Goal: Information Seeking & Learning: Learn about a topic

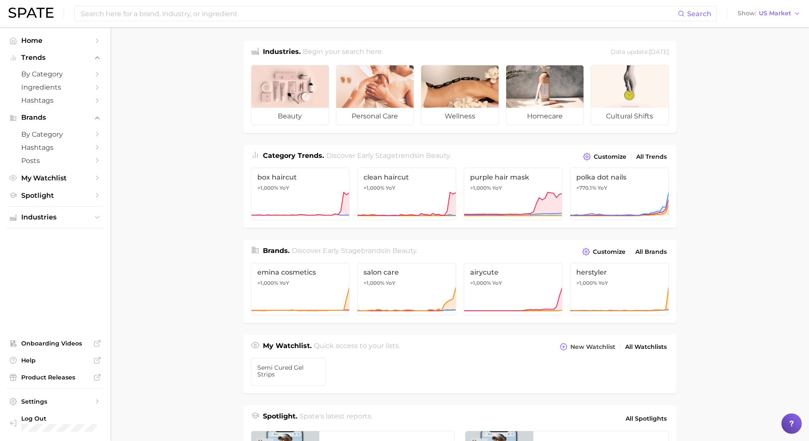
click at [287, 155] on span "Category Trends ." at bounding box center [293, 156] width 61 height 8
click at [41, 130] on span "by Category" at bounding box center [55, 134] width 68 height 8
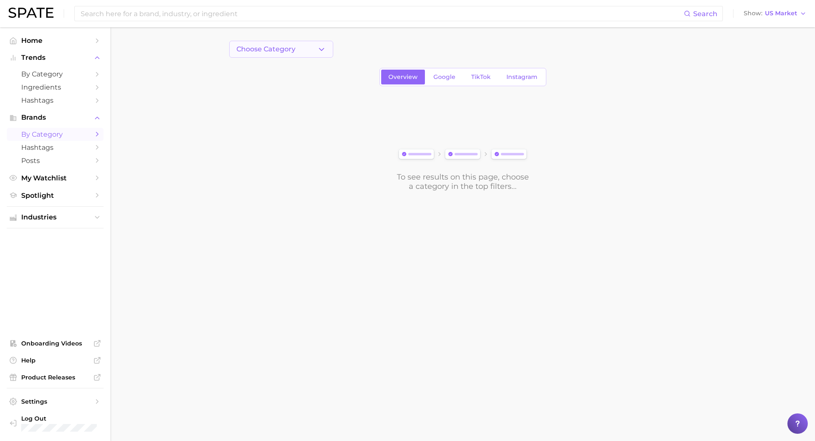
click at [301, 46] on button "Choose Category" at bounding box center [281, 49] width 104 height 17
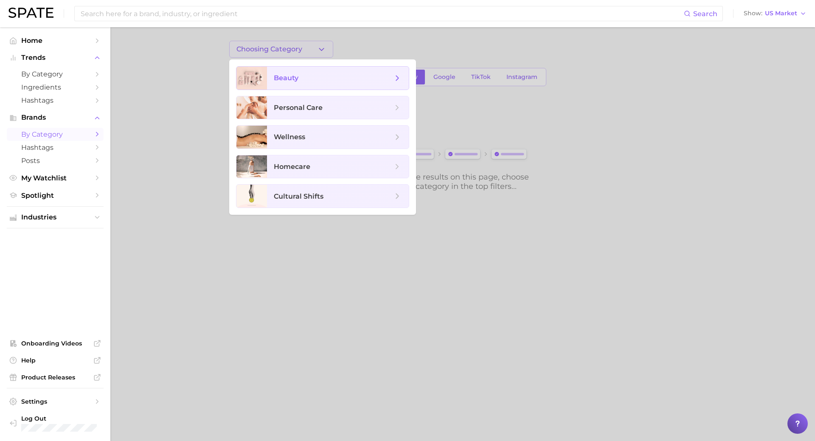
click at [295, 76] on span "beauty" at bounding box center [286, 78] width 25 height 8
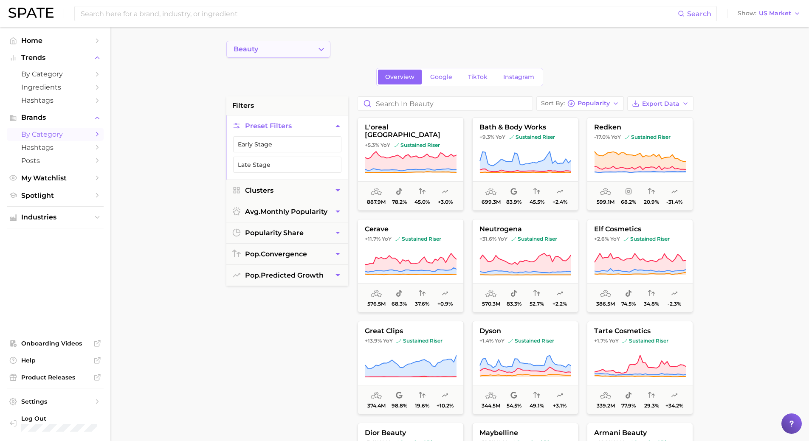
click at [323, 49] on icon "Change Category" at bounding box center [321, 49] width 9 height 9
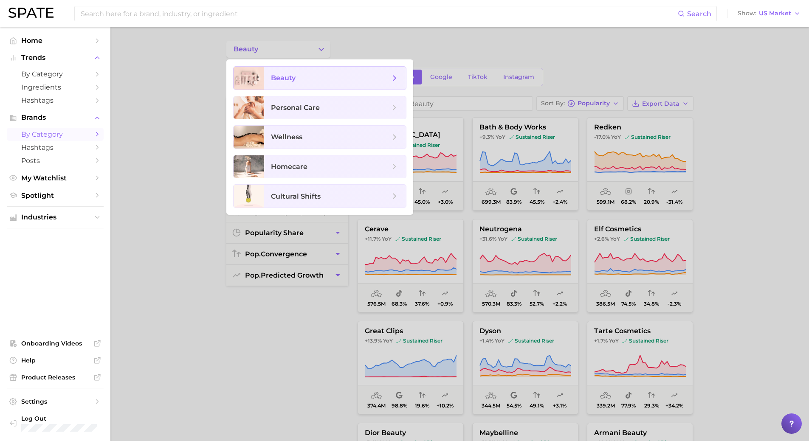
click at [313, 72] on span "beauty" at bounding box center [335, 78] width 142 height 23
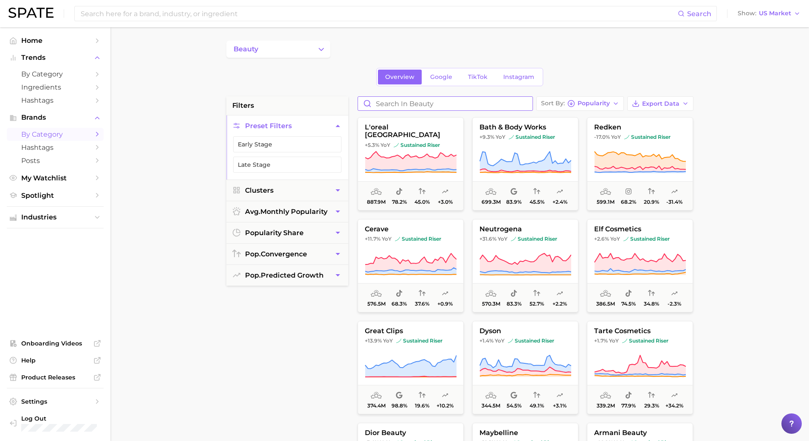
click at [418, 102] on input "Search in beauty" at bounding box center [445, 104] width 175 height 14
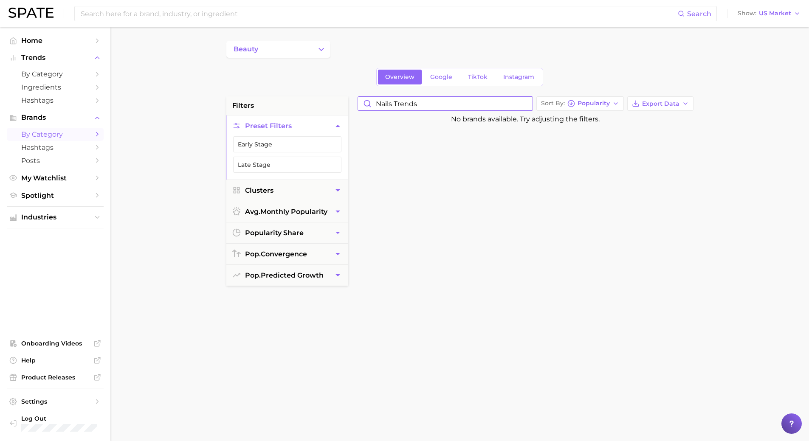
type input "Nails trends"
click at [313, 47] on button "beauty" at bounding box center [278, 49] width 104 height 17
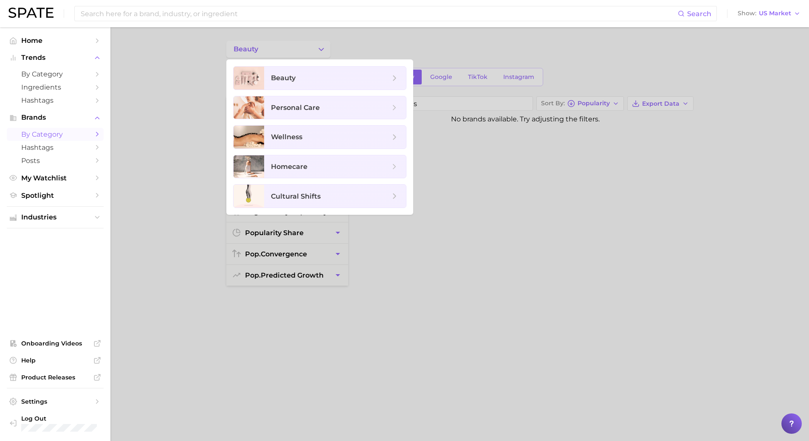
click at [290, 66] on ul "beauty personal care wellness homecare cultural shifts" at bounding box center [319, 136] width 187 height 155
click at [285, 76] on span "beauty" at bounding box center [283, 78] width 25 height 8
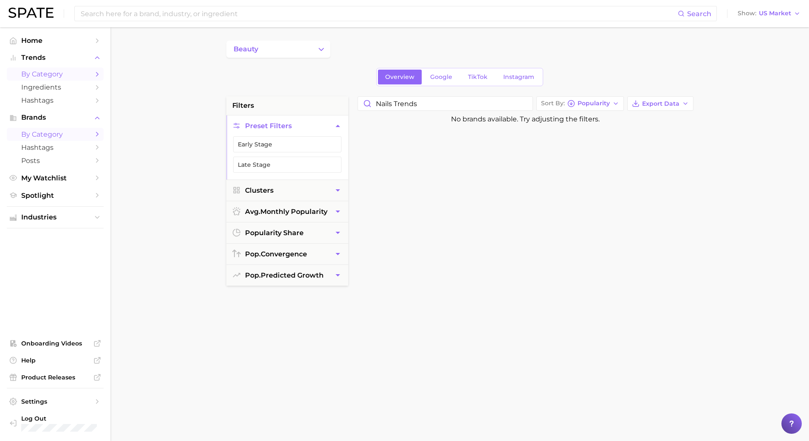
click at [53, 76] on span "by Category" at bounding box center [55, 74] width 68 height 8
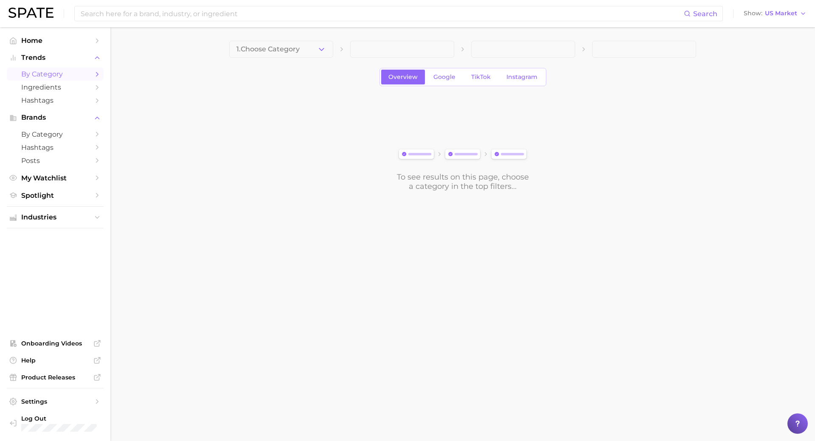
click at [368, 52] on span at bounding box center [402, 49] width 104 height 17
click at [344, 52] on icon at bounding box center [341, 49] width 7 height 7
click at [383, 45] on span at bounding box center [402, 49] width 104 height 17
click at [436, 75] on span "Google" at bounding box center [445, 76] width 22 height 7
click at [419, 52] on span at bounding box center [402, 49] width 104 height 17
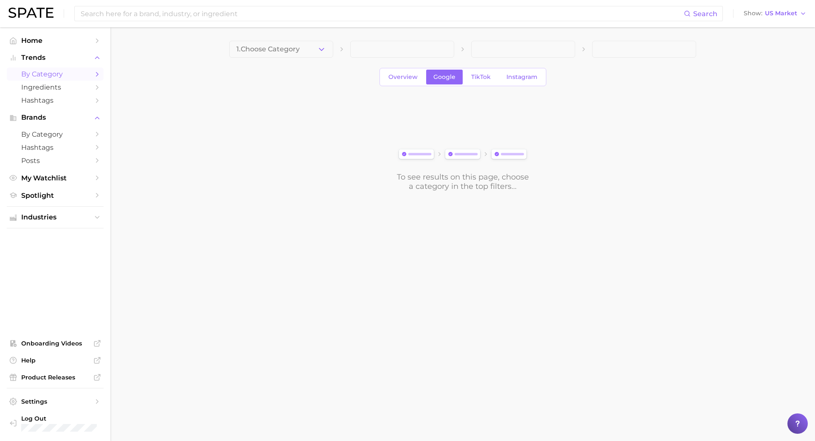
click at [407, 51] on span at bounding box center [402, 49] width 104 height 17
click at [47, 81] on link "Ingredients" at bounding box center [55, 87] width 97 height 13
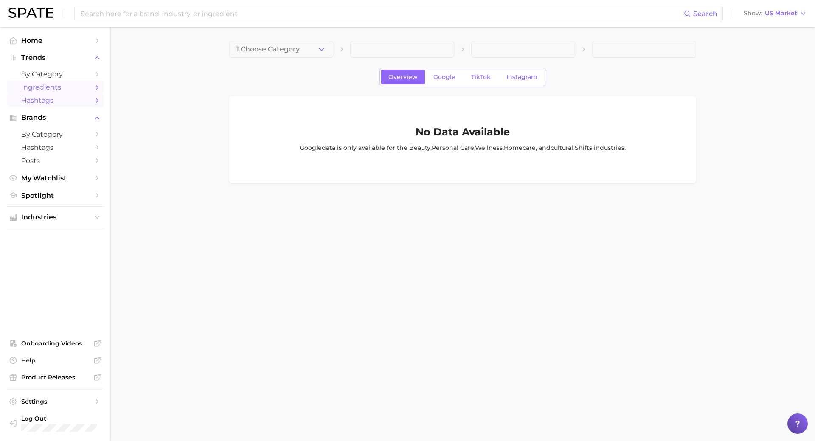
click at [37, 98] on span "Hashtags" at bounding box center [55, 100] width 68 height 8
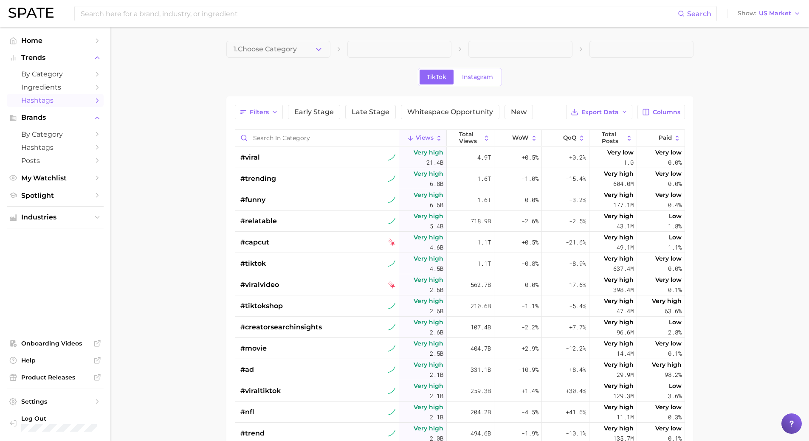
click at [349, 45] on span at bounding box center [399, 49] width 104 height 17
click at [386, 53] on span at bounding box center [399, 49] width 104 height 17
click at [478, 76] on span "Instagram" at bounding box center [477, 76] width 31 height 7
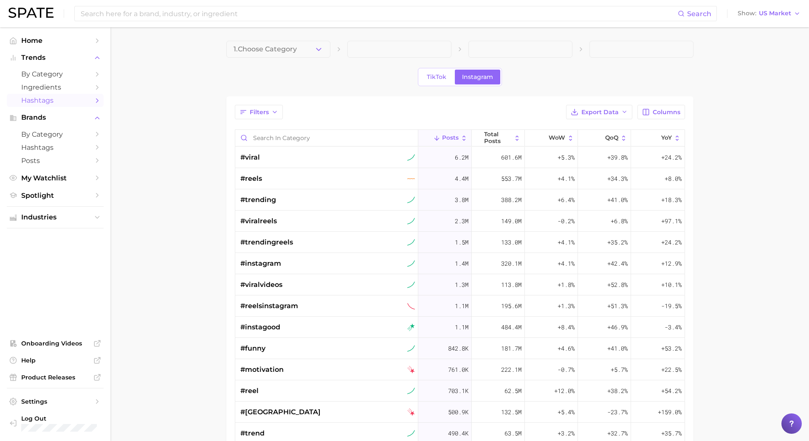
click at [371, 51] on span at bounding box center [399, 49] width 104 height 17
click at [307, 45] on button "1. Choose Category" at bounding box center [278, 49] width 104 height 17
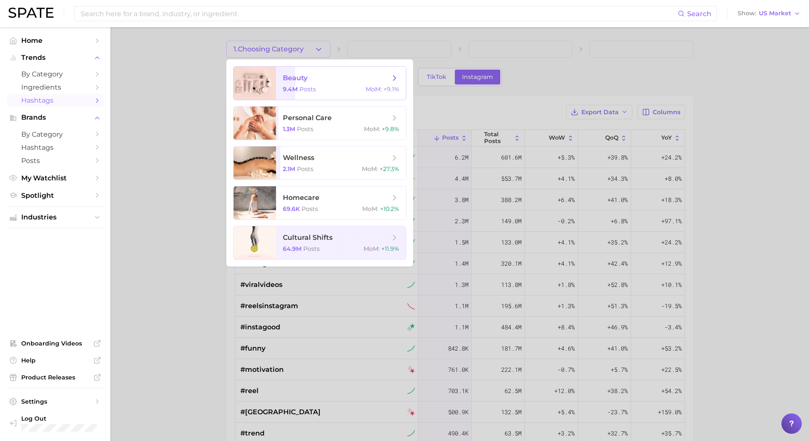
click at [293, 77] on span "beauty" at bounding box center [295, 78] width 25 height 8
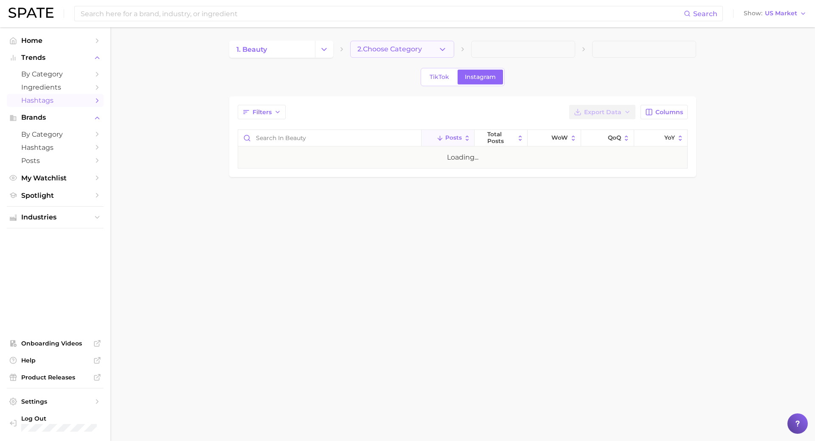
click at [390, 48] on span "2. Choose Category" at bounding box center [389, 49] width 65 height 8
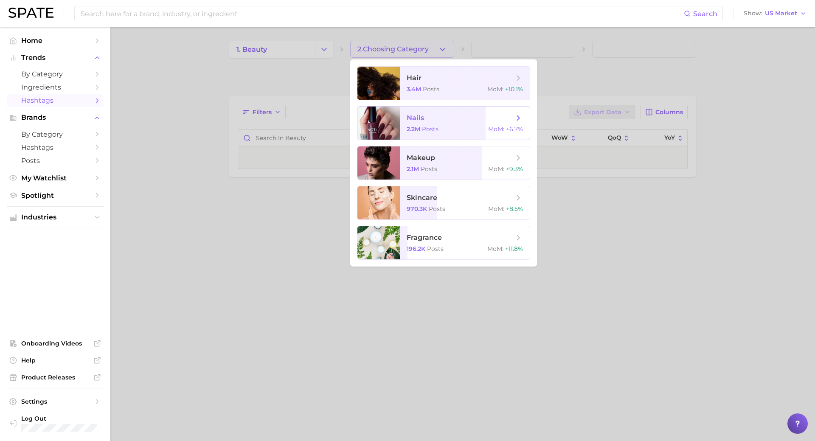
click at [413, 121] on span "nails" at bounding box center [415, 118] width 17 height 8
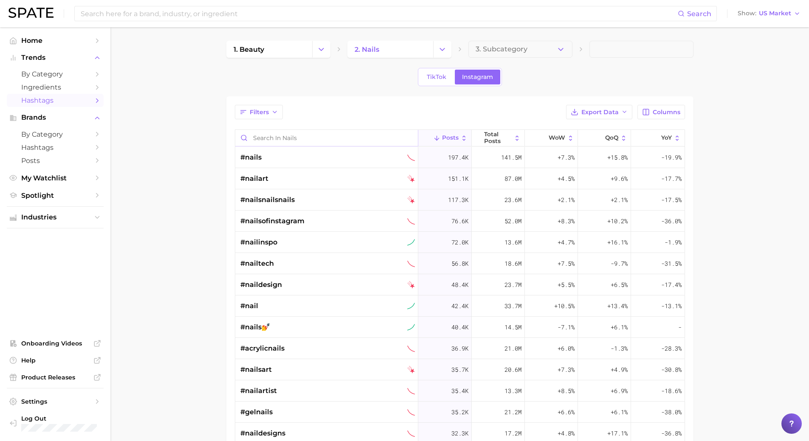
click at [308, 137] on input "Search in nails" at bounding box center [326, 138] width 183 height 16
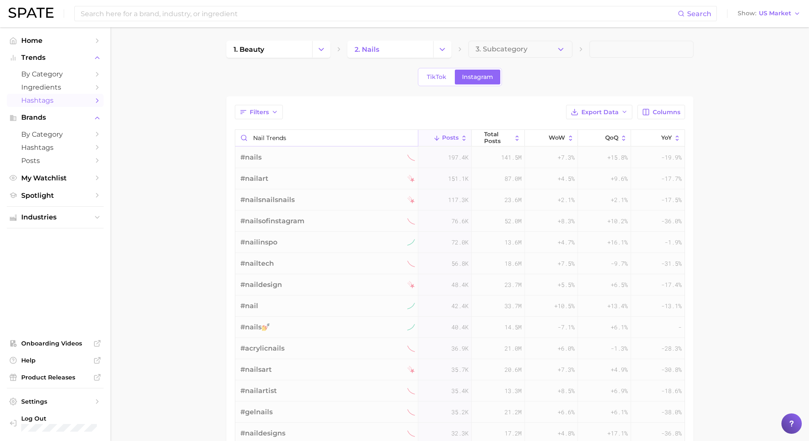
type input "Nail trends"
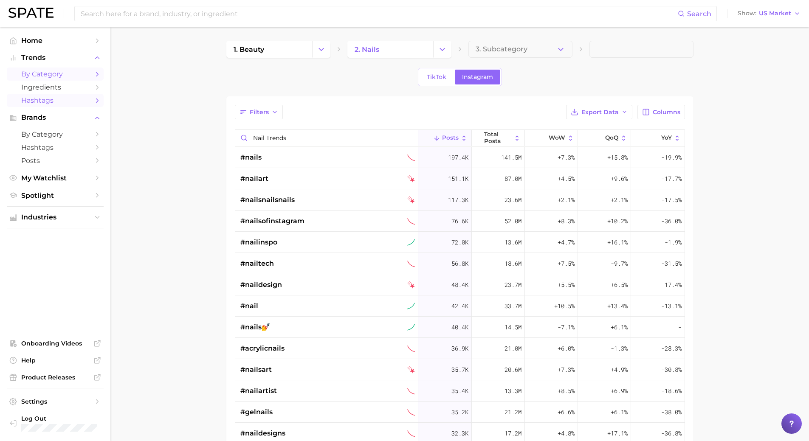
click at [50, 71] on span "by Category" at bounding box center [55, 74] width 68 height 8
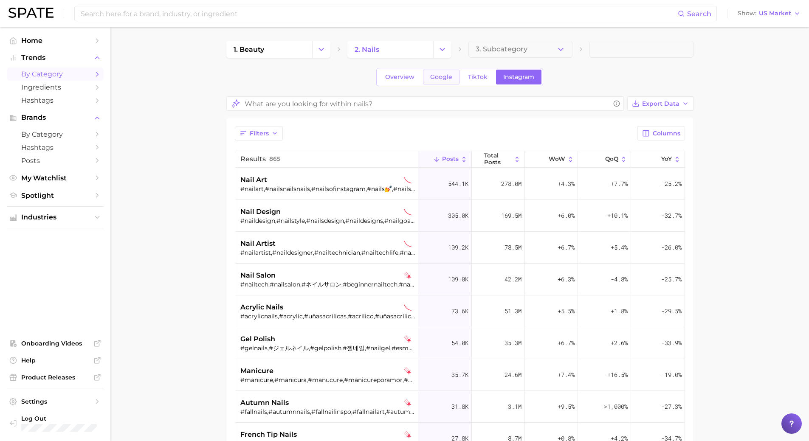
click at [439, 76] on span "Google" at bounding box center [441, 76] width 22 height 7
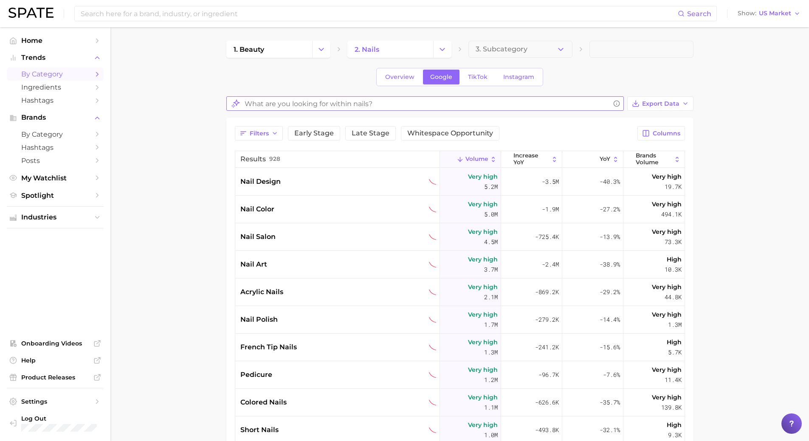
click at [332, 107] on input "What are you looking for within nails?" at bounding box center [427, 104] width 365 height 17
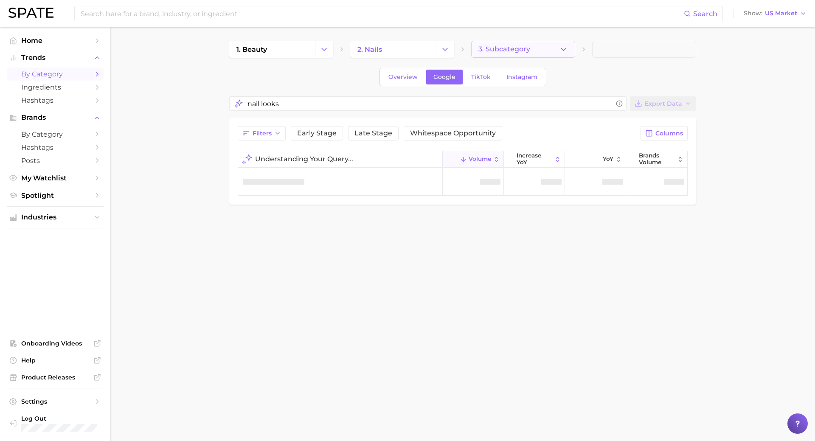
click at [560, 50] on icon "button" at bounding box center [563, 49] width 9 height 9
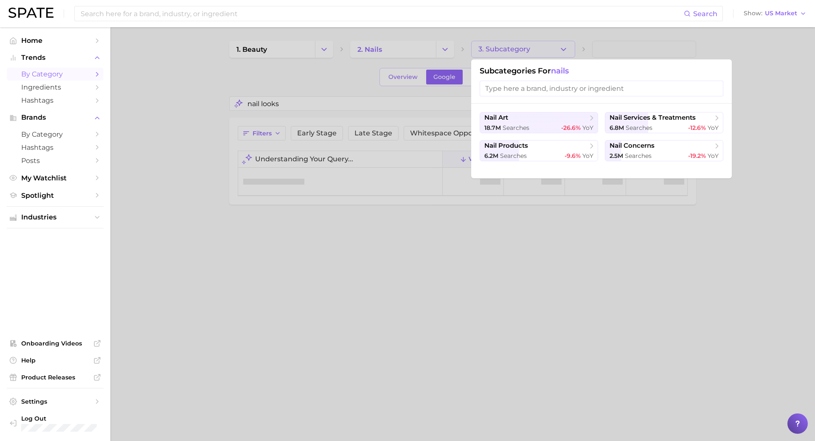
click at [560, 50] on div at bounding box center [407, 220] width 815 height 441
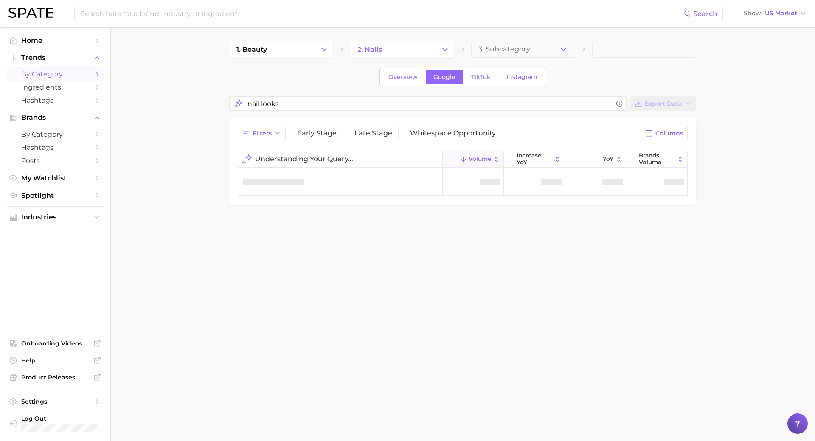
click at [313, 183] on div at bounding box center [340, 182] width 205 height 28
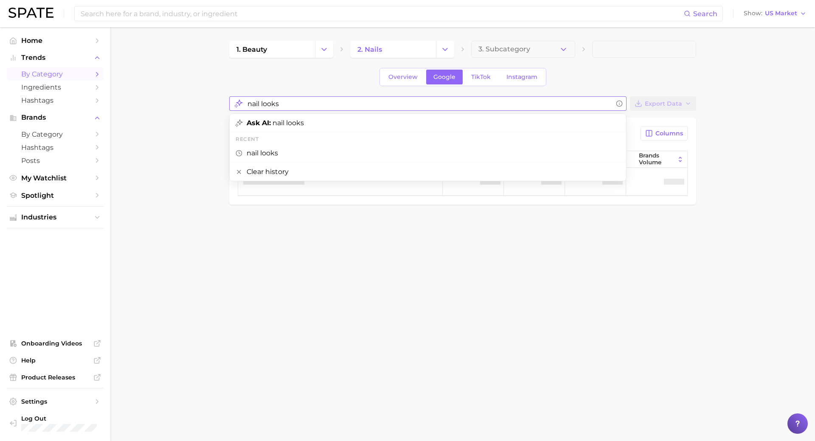
click at [297, 104] on input "nail looks" at bounding box center [430, 104] width 365 height 17
type input "n"
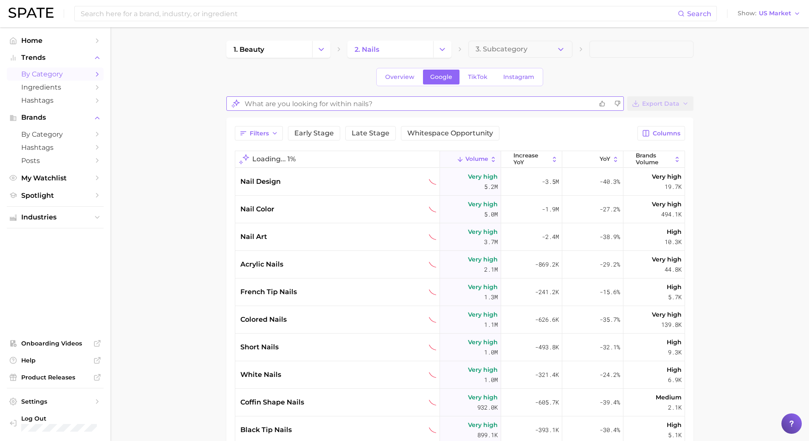
click at [277, 105] on input "What are you looking for within nails?" at bounding box center [419, 104] width 348 height 17
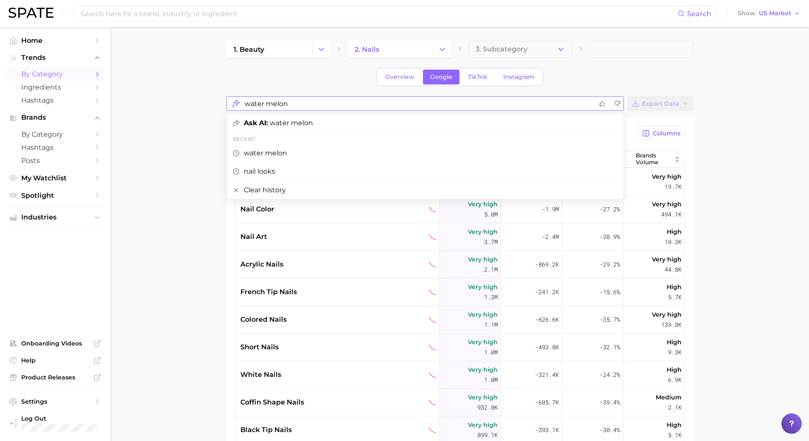
click at [301, 109] on input "water melon" at bounding box center [419, 104] width 348 height 17
click at [319, 103] on input "water melon" at bounding box center [419, 104] width 348 height 17
drag, startPoint x: 319, startPoint y: 103, endPoint x: 189, endPoint y: 108, distance: 130.0
click at [189, 108] on main "1. beauty 2. nails 3. Subcategory Overview Google TikTok Instagram water melon …" at bounding box center [459, 335] width 698 height 616
click at [169, 151] on main "1. beauty 2. nails 3. Subcategory Overview Google TikTok Instagram water melon …" at bounding box center [459, 335] width 698 height 616
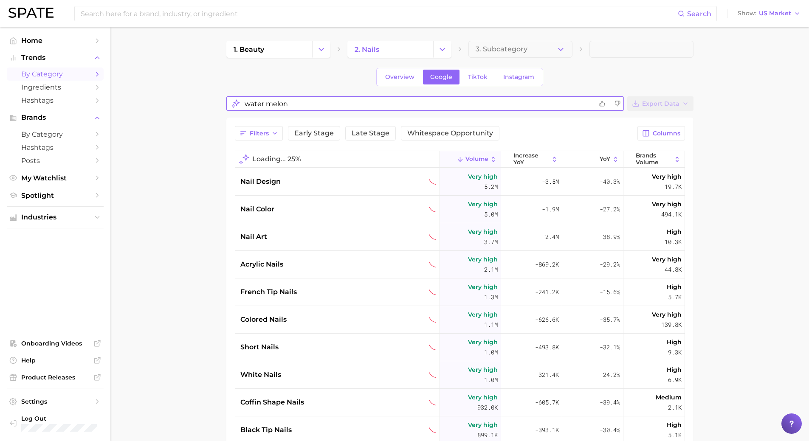
click at [304, 105] on input "water melon" at bounding box center [419, 104] width 348 height 17
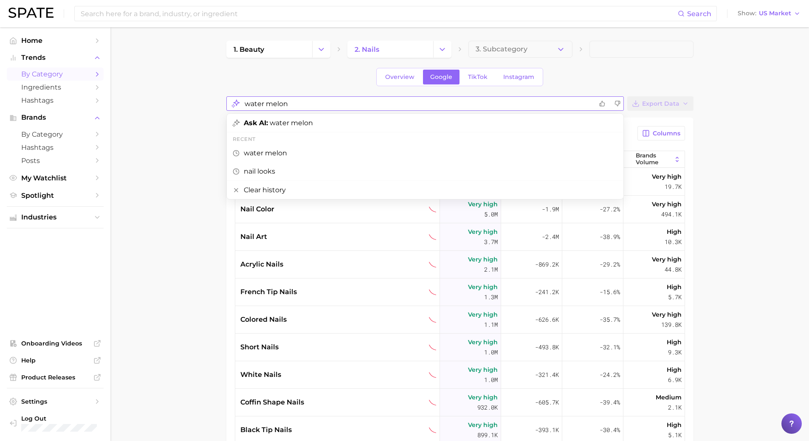
drag, startPoint x: 284, startPoint y: 104, endPoint x: 189, endPoint y: 99, distance: 95.7
click at [189, 99] on main "1. beauty 2. nails 3. Subcategory Overview Google TikTok Instagram water melon …" at bounding box center [459, 335] width 698 height 616
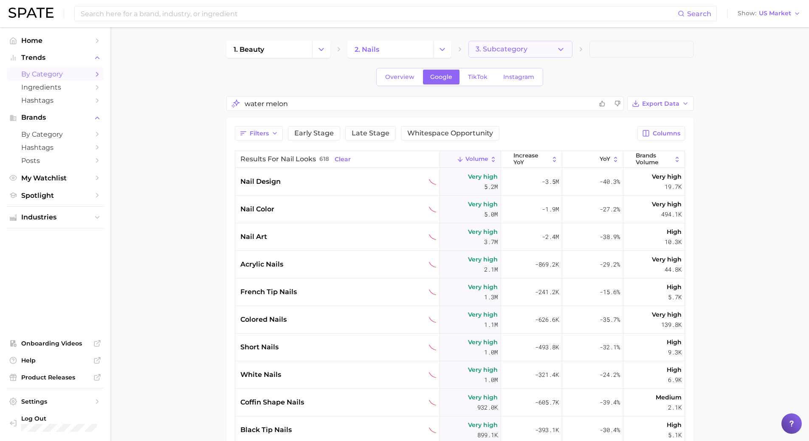
click at [530, 48] on button "3. Subcategory" at bounding box center [520, 49] width 104 height 17
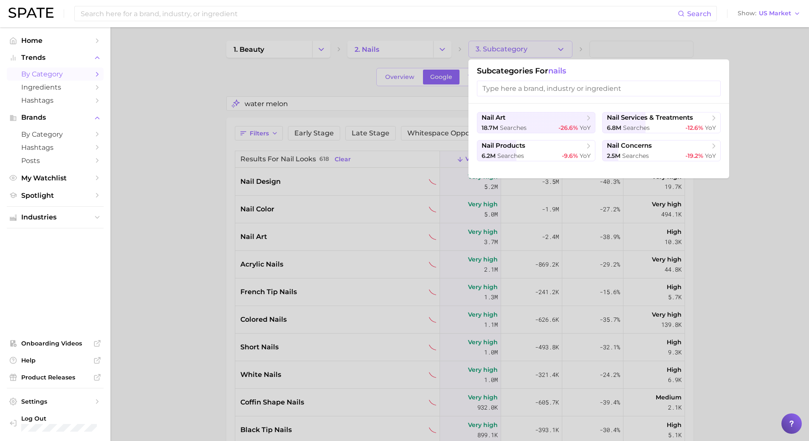
click at [293, 100] on div at bounding box center [404, 220] width 809 height 441
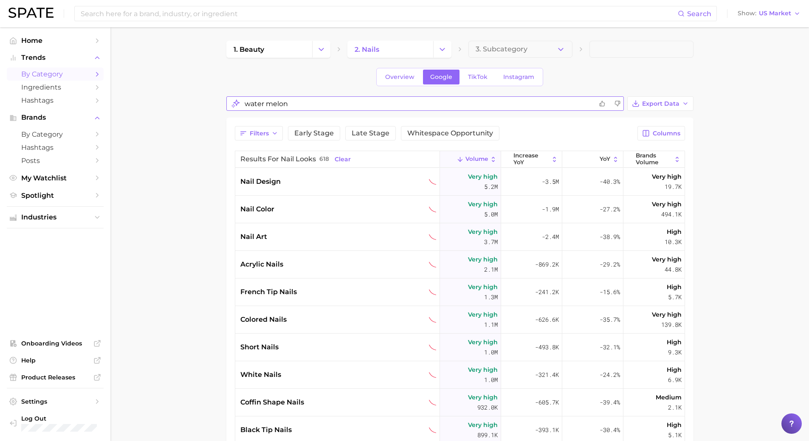
click at [293, 101] on input "water melon" at bounding box center [419, 104] width 348 height 17
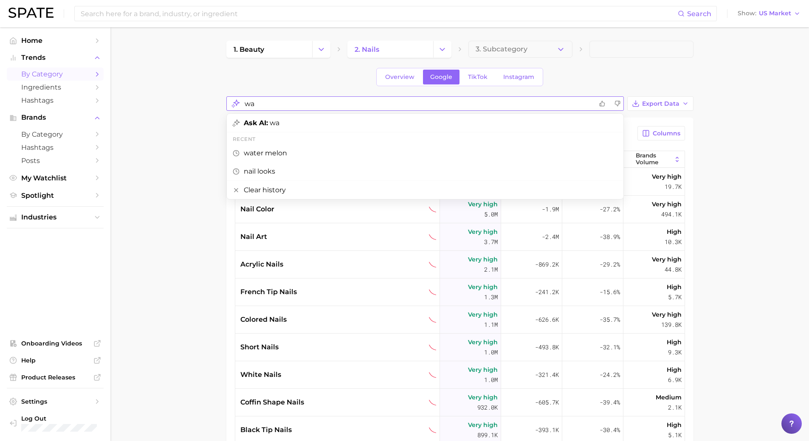
type input "w"
type input "summer nails"
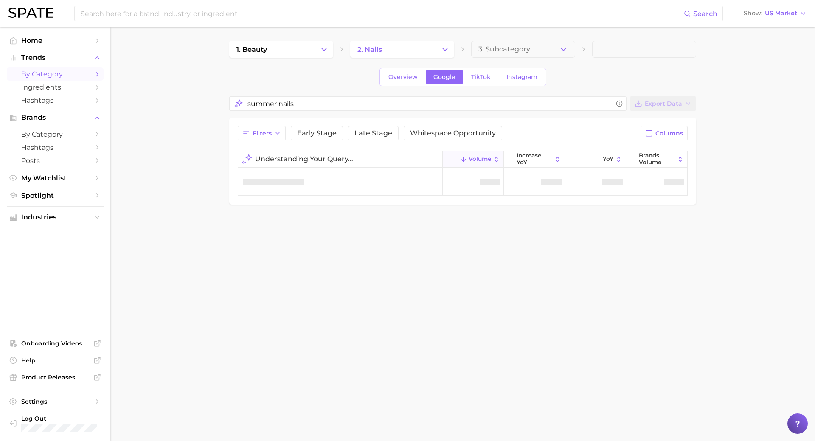
click at [607, 52] on span at bounding box center [644, 49] width 104 height 17
click at [613, 51] on span at bounding box center [644, 49] width 104 height 17
click at [621, 45] on span at bounding box center [644, 49] width 104 height 17
click at [281, 45] on link "1. beauty" at bounding box center [272, 49] width 86 height 17
click at [631, 48] on span at bounding box center [644, 49] width 104 height 17
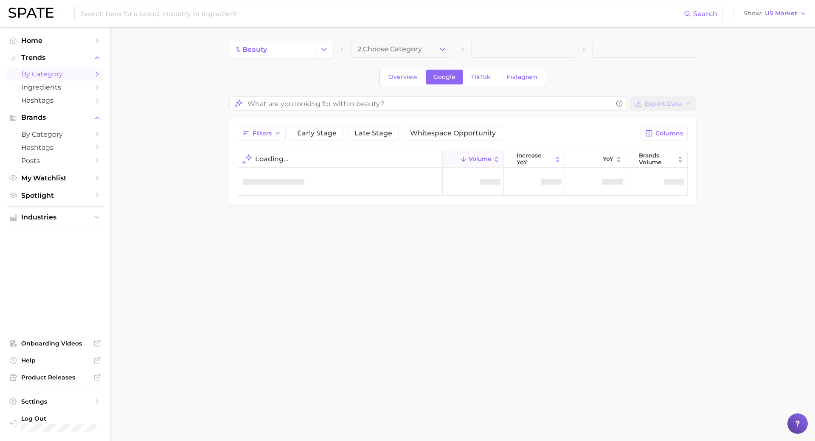
click at [634, 49] on span at bounding box center [644, 49] width 104 height 17
click at [347, 103] on input "What are you looking for within beauty?" at bounding box center [430, 104] width 365 height 17
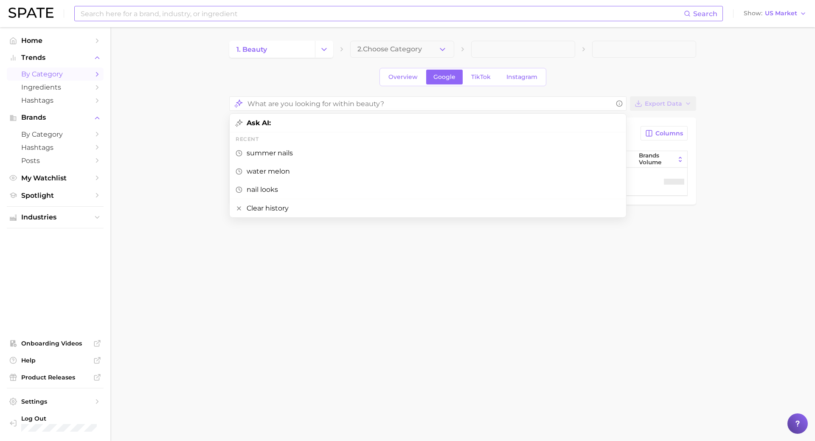
click at [153, 12] on input at bounding box center [382, 13] width 604 height 14
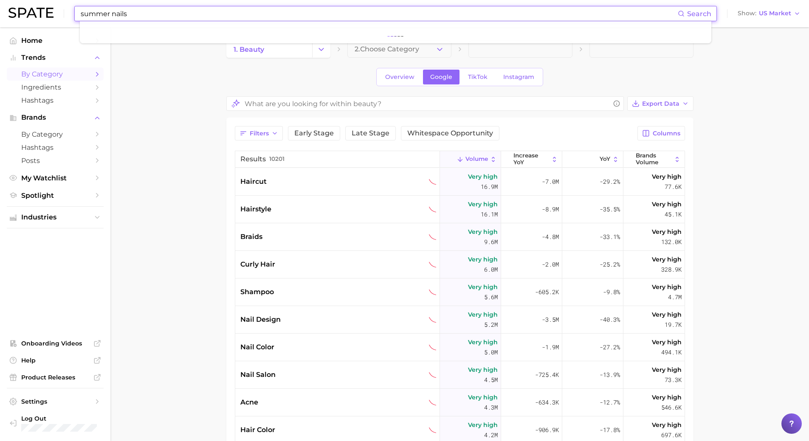
type input "summer nails"
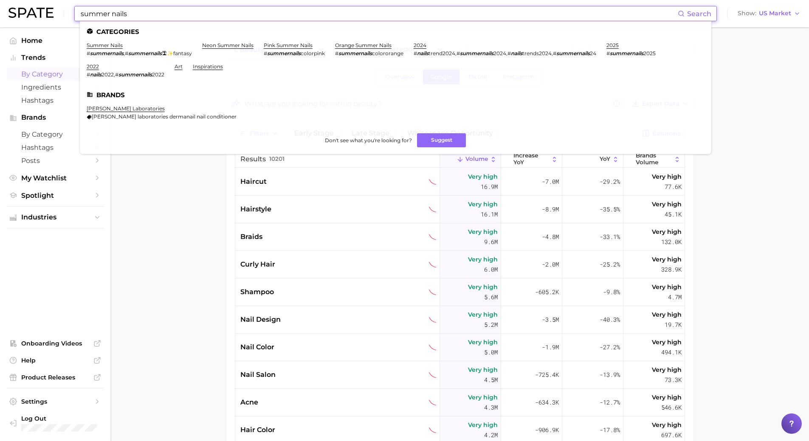
click at [691, 11] on span "Search" at bounding box center [699, 14] width 24 height 8
click at [98, 44] on link "summer nails" at bounding box center [105, 45] width 36 height 6
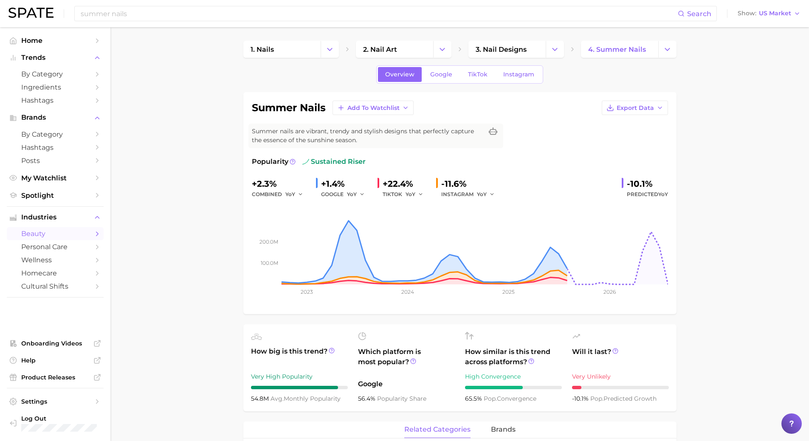
scroll to position [42, 0]
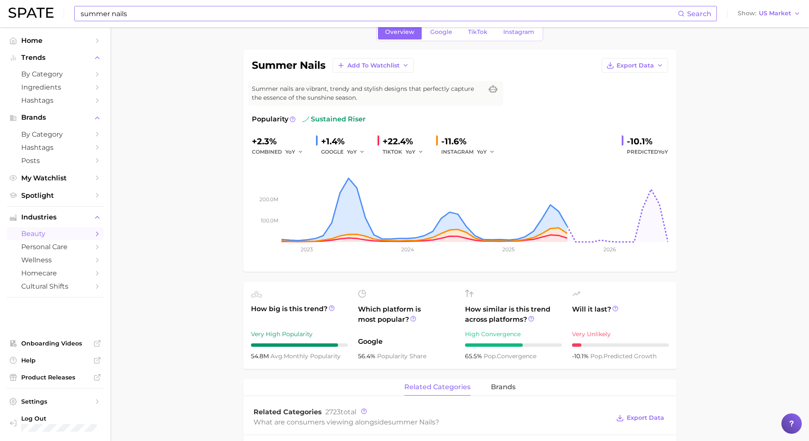
click at [141, 14] on input "summer nails" at bounding box center [379, 13] width 598 height 14
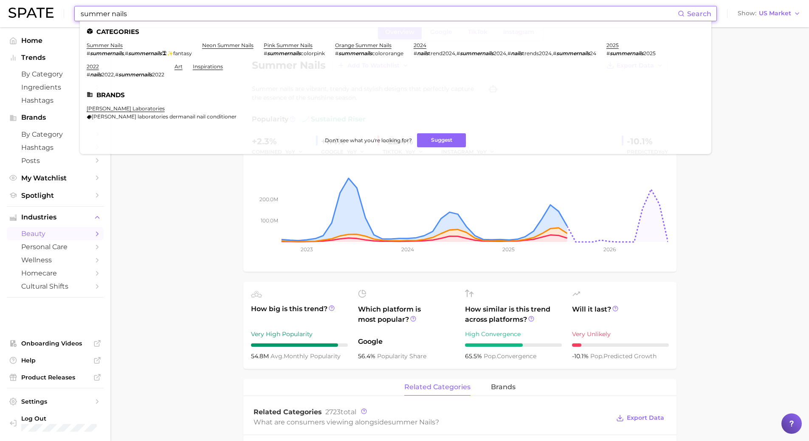
drag, startPoint x: 158, startPoint y: 17, endPoint x: 31, endPoint y: 4, distance: 127.7
click at [35, 6] on div "summer nails Search Categories summer nails # summernails , # summernails 🏝✨fan…" at bounding box center [404, 13] width 792 height 27
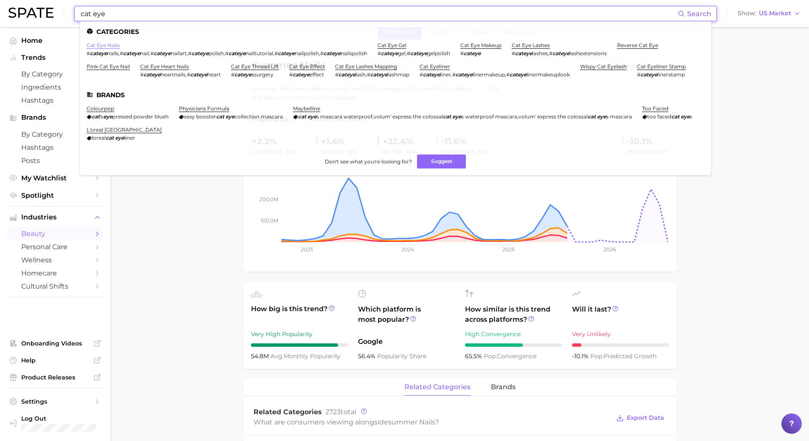
click at [111, 46] on link "cat eye nails" at bounding box center [103, 45] width 33 height 6
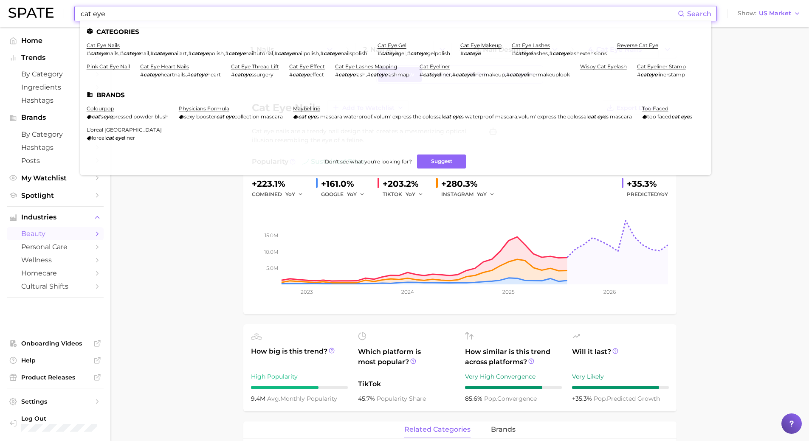
click at [127, 10] on input "cat eye" at bounding box center [379, 13] width 598 height 14
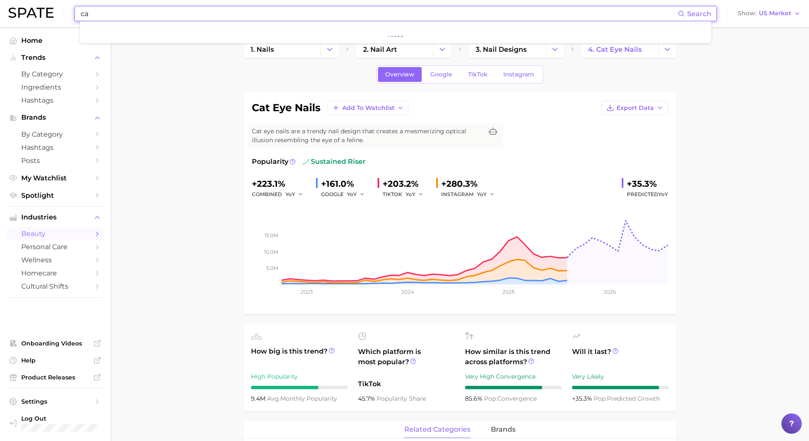
type input "c"
type input "h"
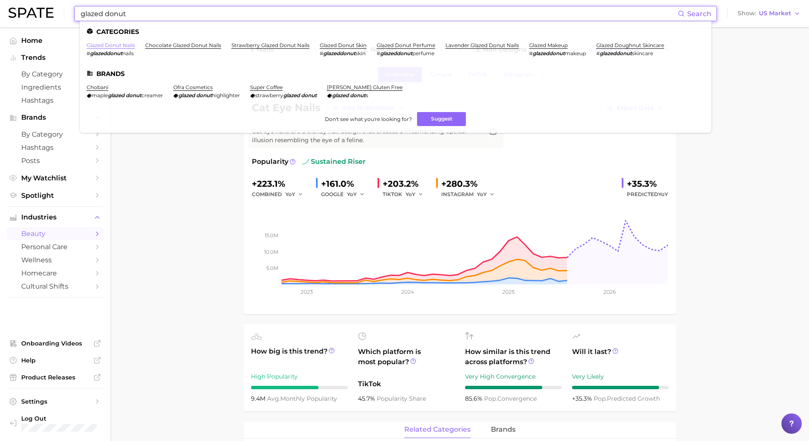
click at [123, 42] on link "glazed donut nails" at bounding box center [111, 45] width 48 height 6
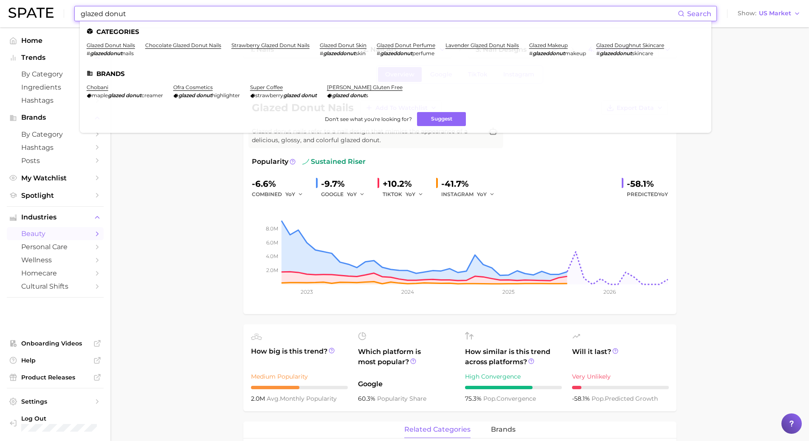
click at [152, 16] on input "glazed donut" at bounding box center [379, 13] width 598 height 14
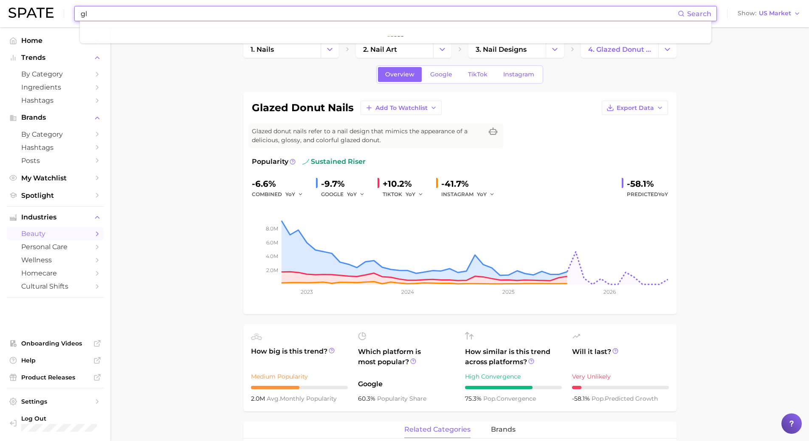
type input "g"
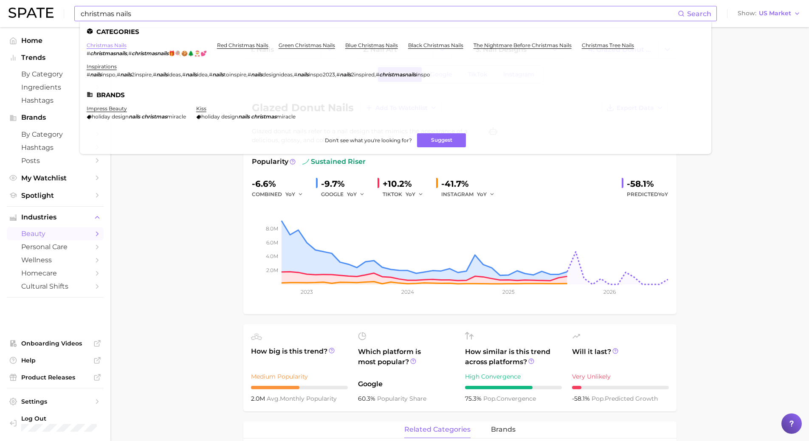
click at [118, 46] on link "christmas nails" at bounding box center [107, 45] width 40 height 6
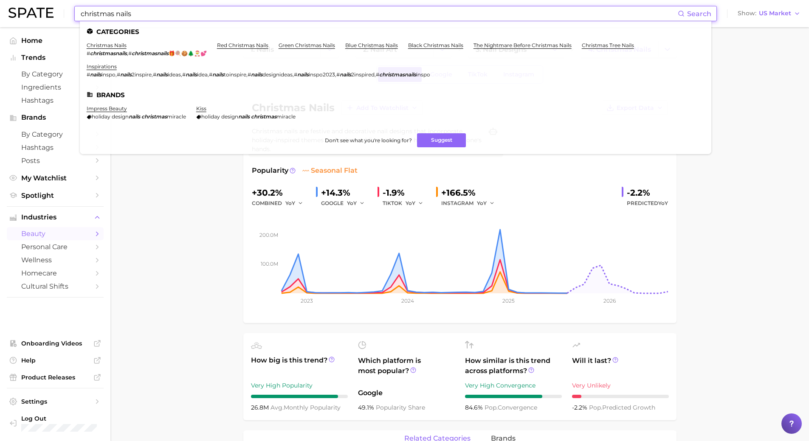
click at [155, 15] on input "christmas nails" at bounding box center [379, 13] width 598 height 14
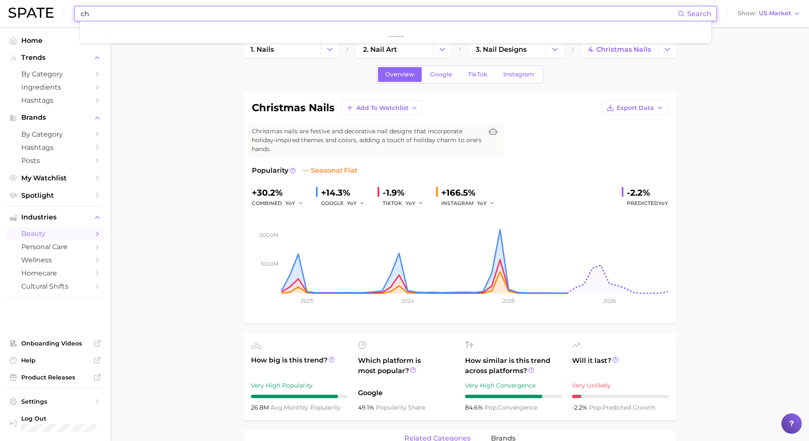
type input "c"
type input "Nude nails"
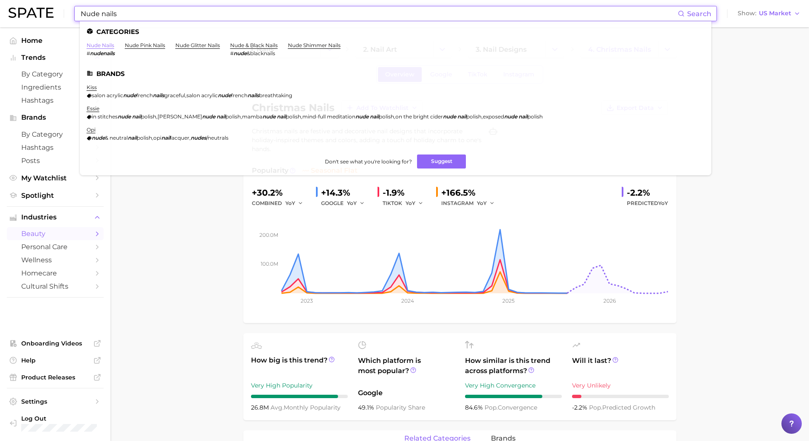
click at [105, 45] on link "nude nails" at bounding box center [101, 45] width 28 height 6
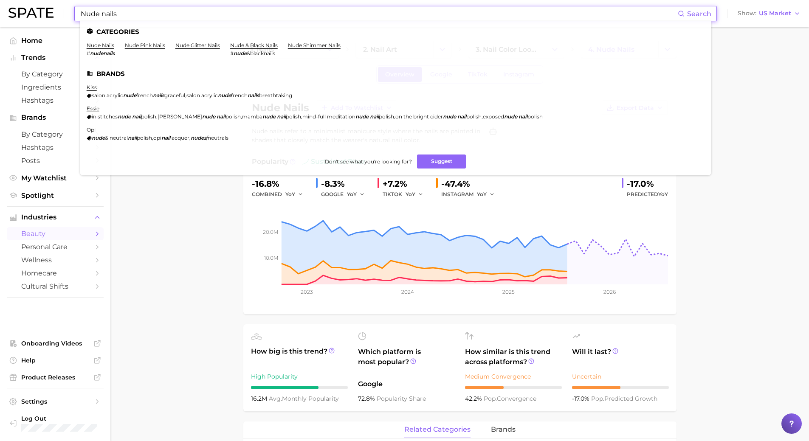
click at [120, 15] on input "Nude nails" at bounding box center [379, 13] width 598 height 14
click at [321, 46] on link "nude shimmer nails" at bounding box center [314, 45] width 53 height 6
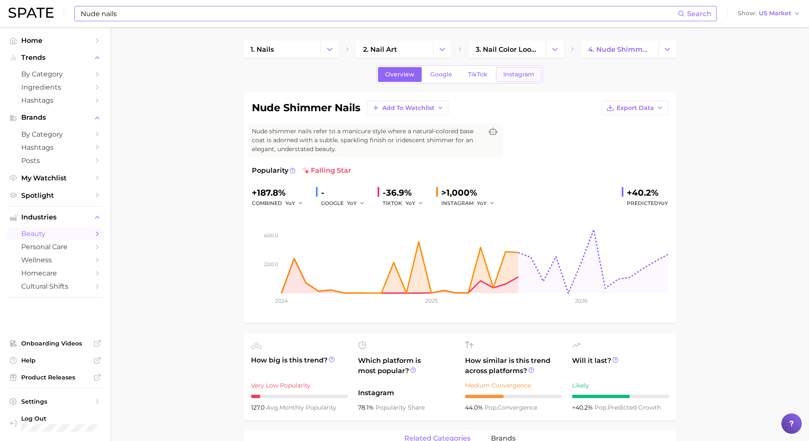
click at [508, 70] on link "Instagram" at bounding box center [518, 74] width 45 height 15
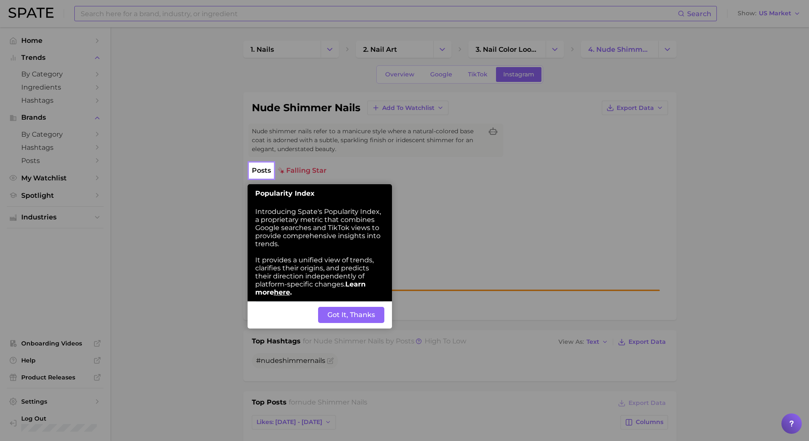
click at [347, 317] on button "Got It, Thanks" at bounding box center [351, 315] width 66 height 16
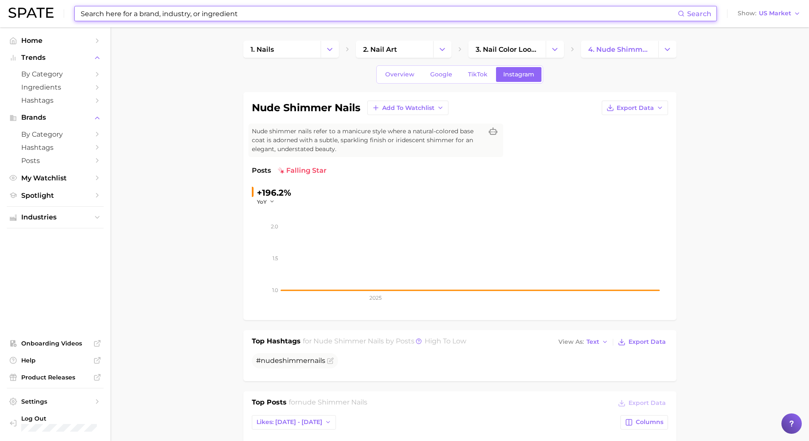
click at [220, 10] on input at bounding box center [379, 13] width 598 height 14
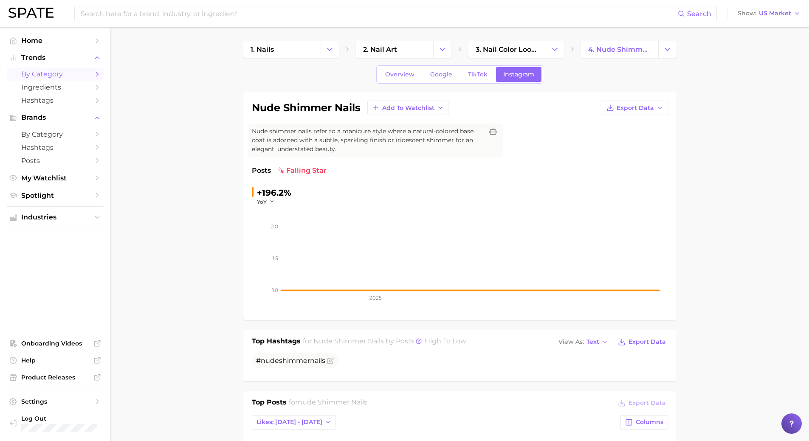
click at [39, 73] on span "by Category" at bounding box center [55, 74] width 68 height 8
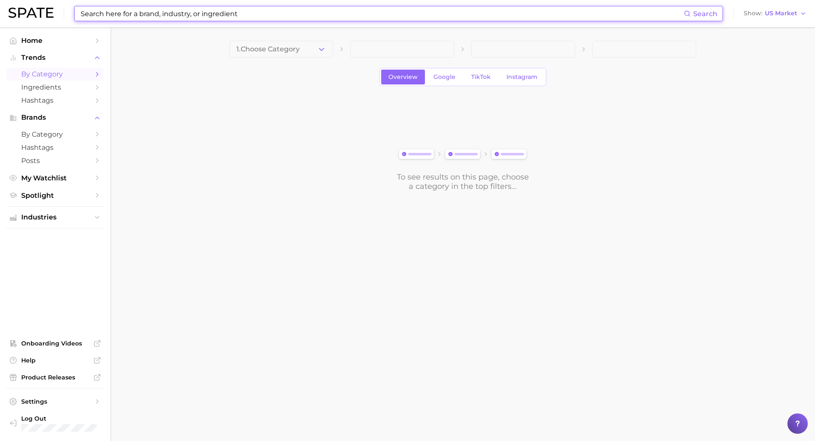
click at [177, 14] on input at bounding box center [382, 13] width 604 height 14
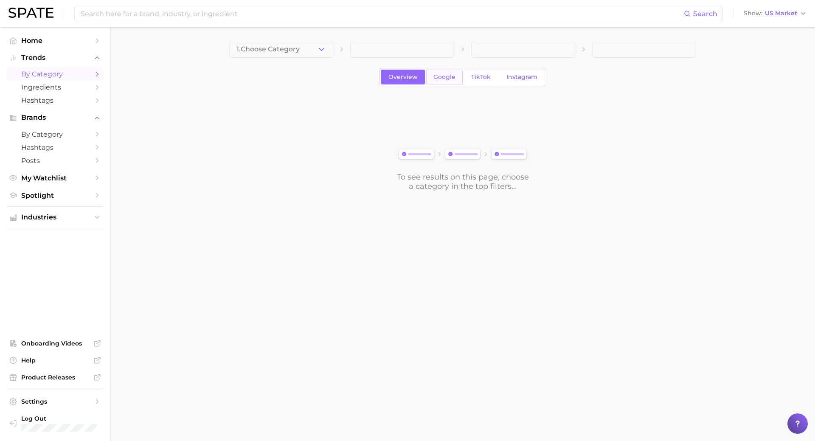
click at [445, 79] on span "Google" at bounding box center [445, 76] width 22 height 7
click at [328, 44] on button "1. Choose Category" at bounding box center [281, 49] width 104 height 17
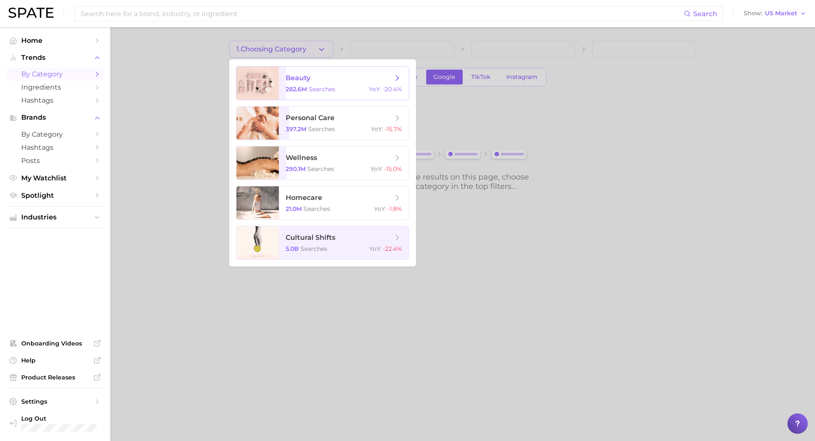
click at [303, 82] on span "beauty" at bounding box center [298, 78] width 25 height 8
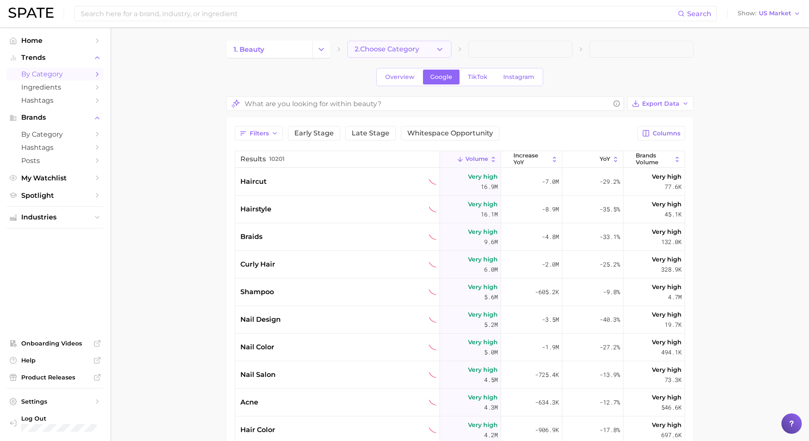
click at [417, 50] on span "2. Choose Category" at bounding box center [387, 49] width 65 height 8
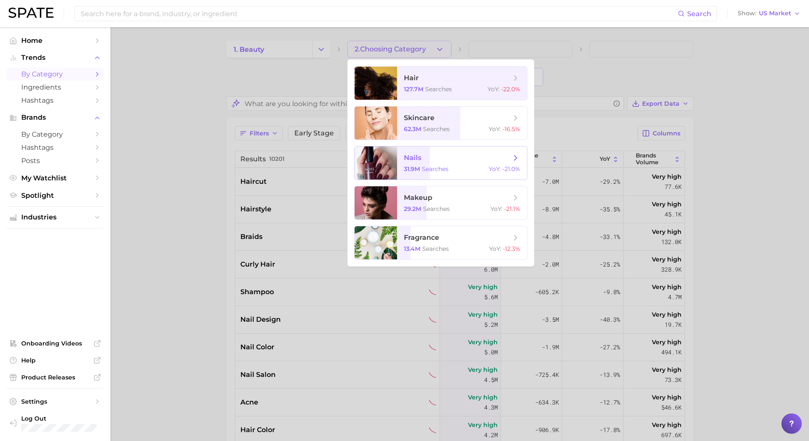
click at [420, 158] on span "nails" at bounding box center [412, 158] width 17 height 8
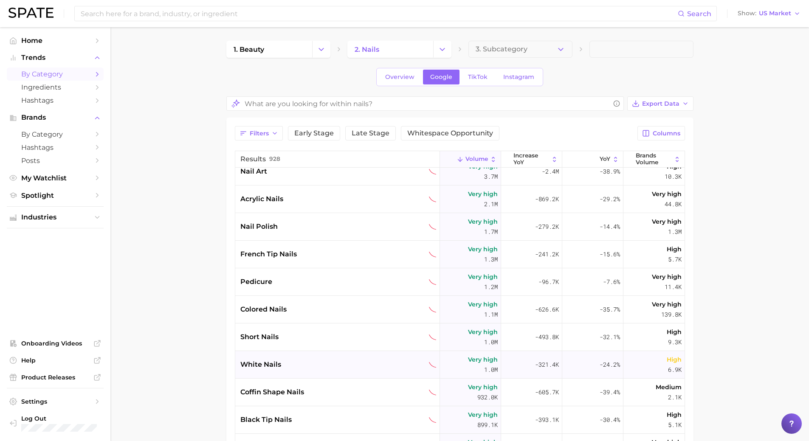
scroll to position [42, 0]
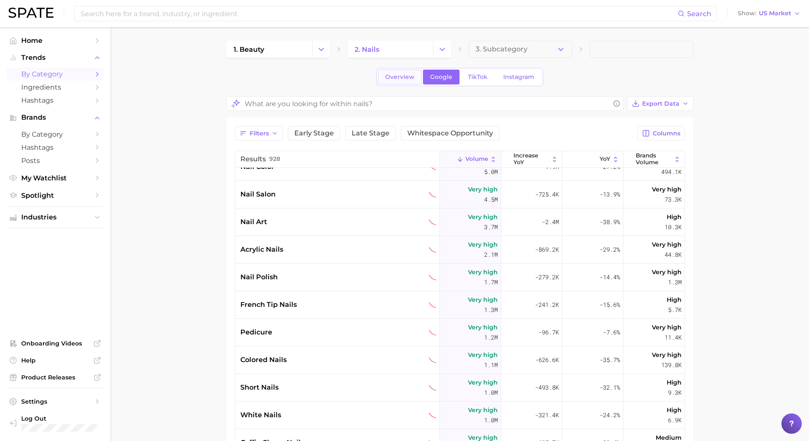
click at [397, 78] on span "Overview" at bounding box center [399, 76] width 29 height 7
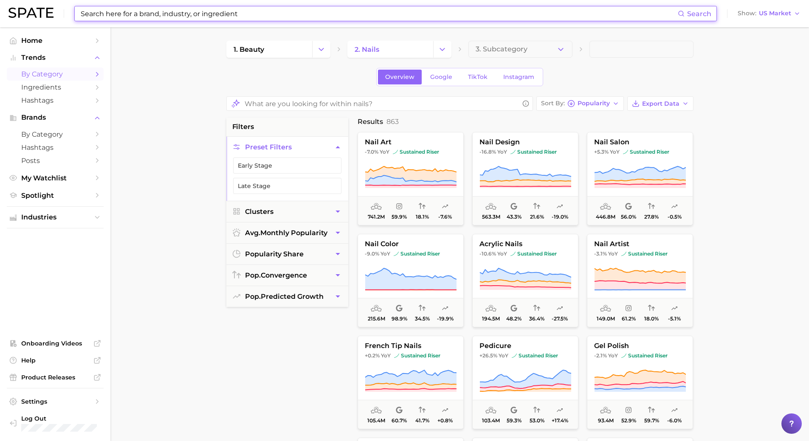
click at [235, 6] on input at bounding box center [379, 13] width 598 height 14
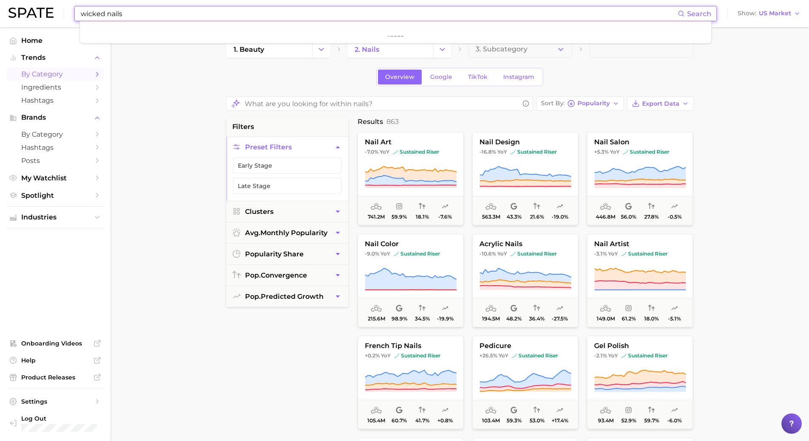
type input "wicked nails"
click at [410, 32] on button "Suggest" at bounding box center [433, 35] width 49 height 14
drag, startPoint x: 143, startPoint y: 13, endPoint x: 7, endPoint y: 3, distance: 136.2
click at [7, 3] on header "wicked nails Search No results for " wicked nails " Suggest Show US Market" at bounding box center [404, 13] width 809 height 27
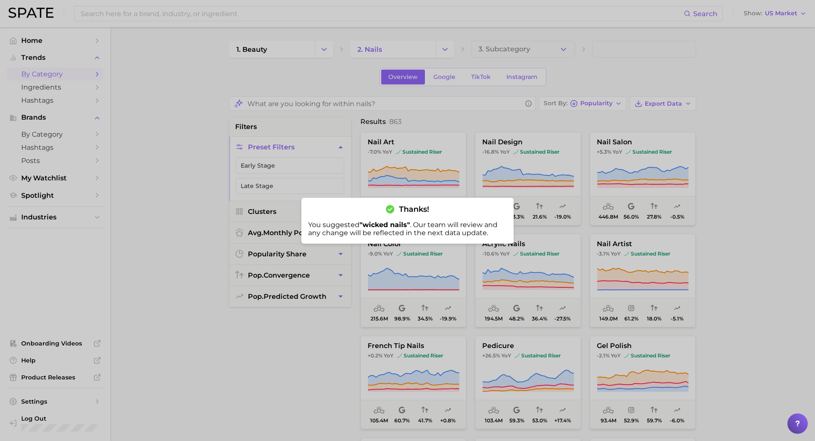
click at [178, 232] on div at bounding box center [407, 220] width 815 height 441
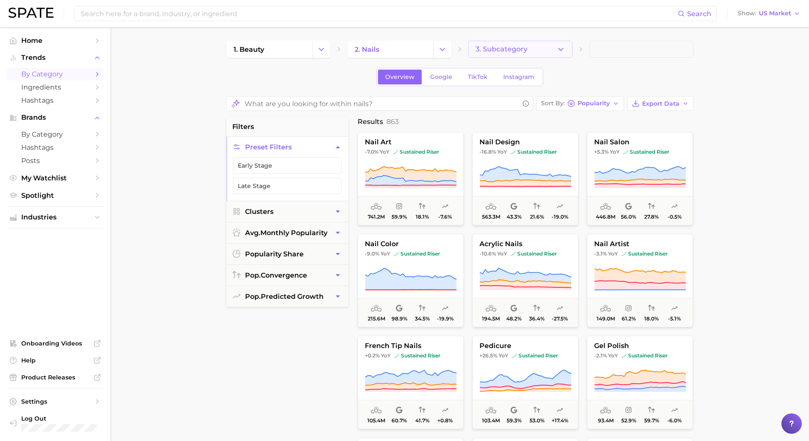
click at [564, 48] on icon "button" at bounding box center [560, 49] width 9 height 9
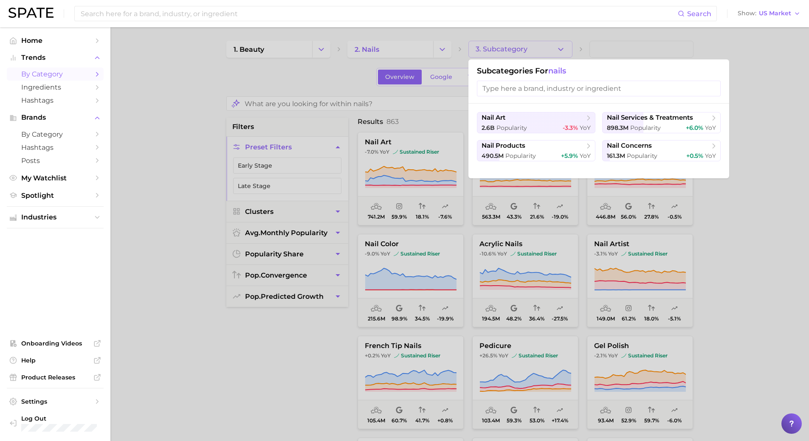
click at [751, 96] on div at bounding box center [404, 220] width 809 height 441
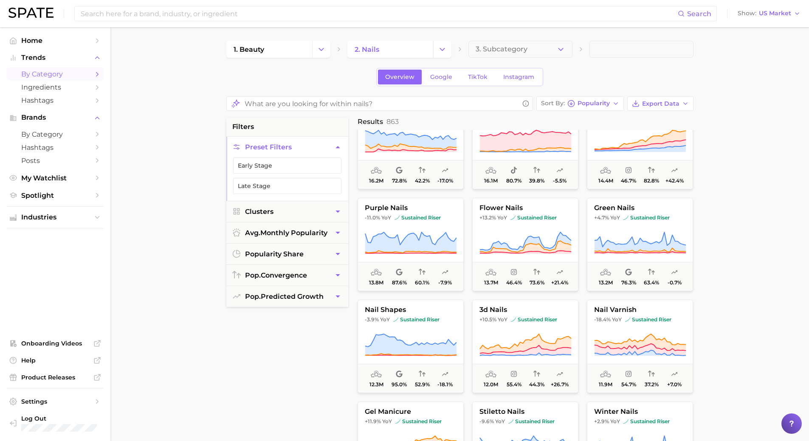
scroll to position [1486, 0]
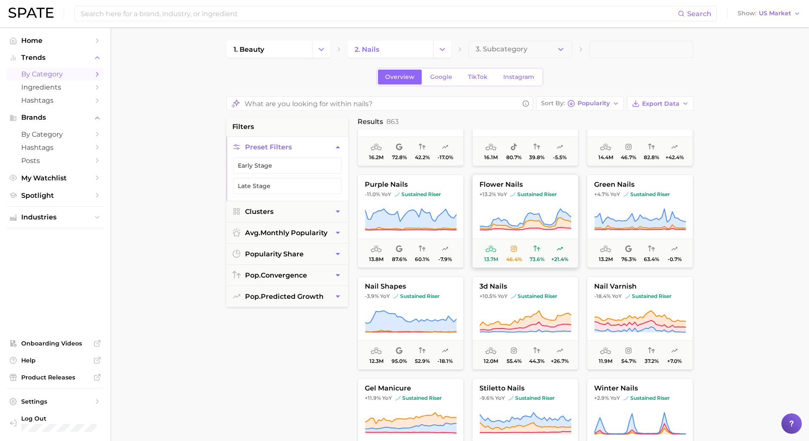
click at [508, 182] on span "flower nails" at bounding box center [525, 185] width 105 height 8
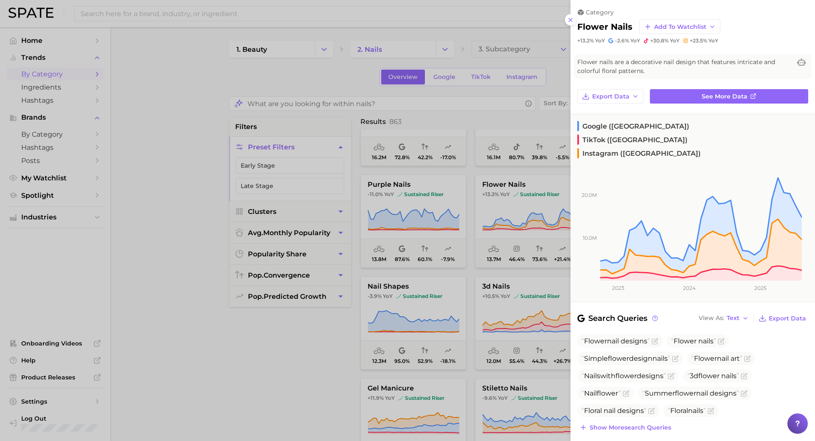
click at [232, 355] on div at bounding box center [407, 220] width 815 height 441
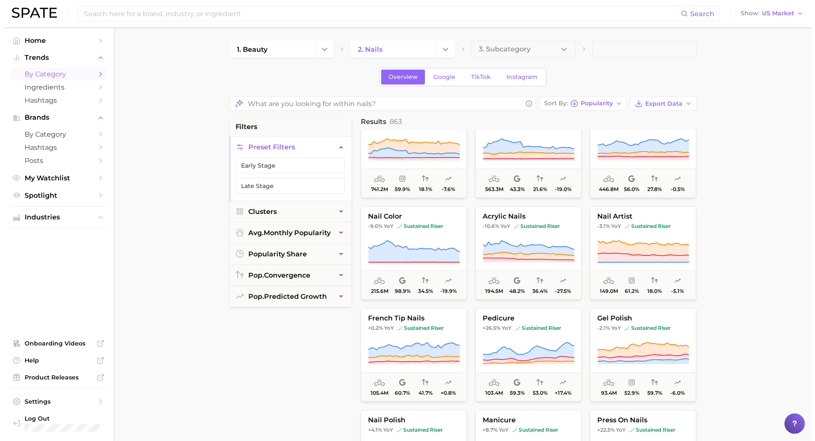
scroll to position [42, 0]
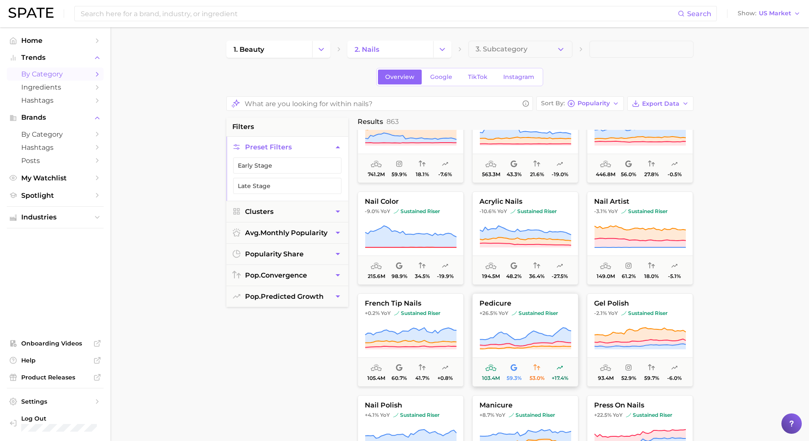
click at [495, 301] on span "pedicure" at bounding box center [525, 304] width 105 height 8
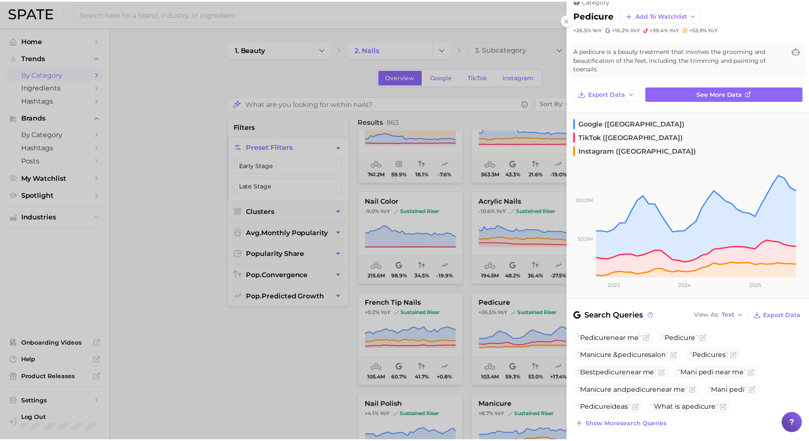
scroll to position [0, 0]
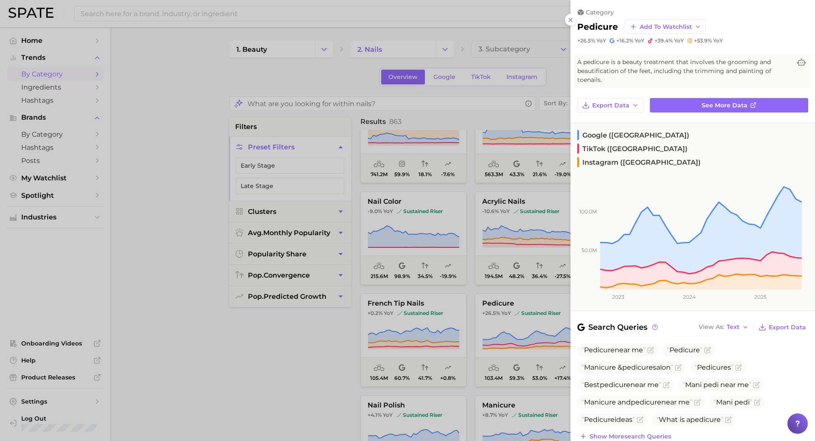
click at [321, 80] on div at bounding box center [407, 220] width 815 height 441
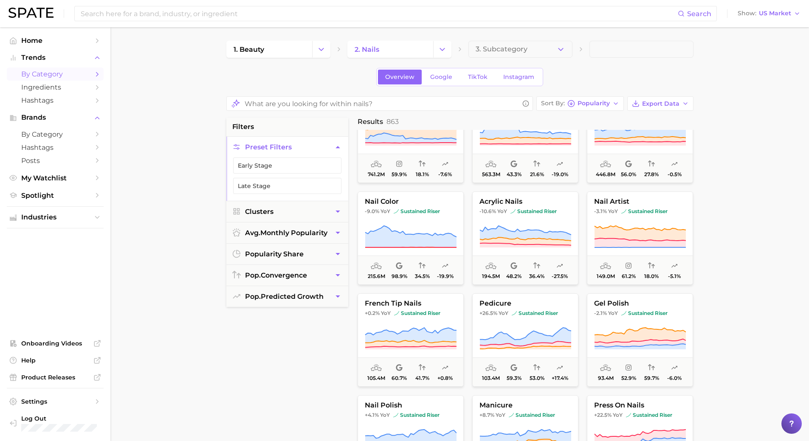
click at [613, 54] on span at bounding box center [641, 49] width 104 height 17
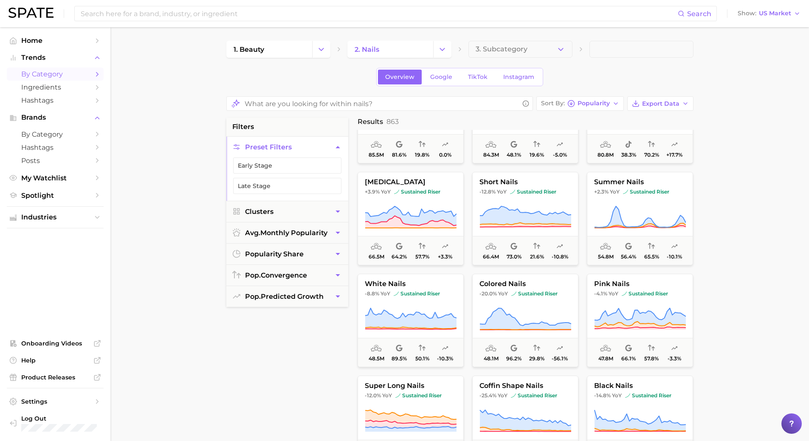
scroll to position [340, 0]
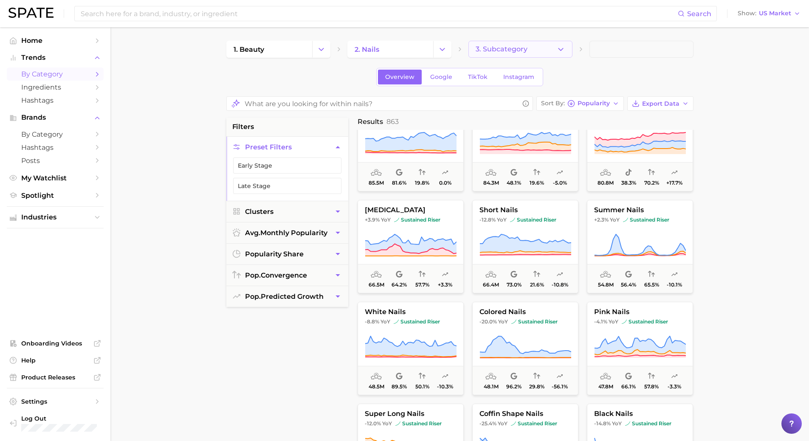
click at [528, 48] on button "3. Subcategory" at bounding box center [520, 49] width 104 height 17
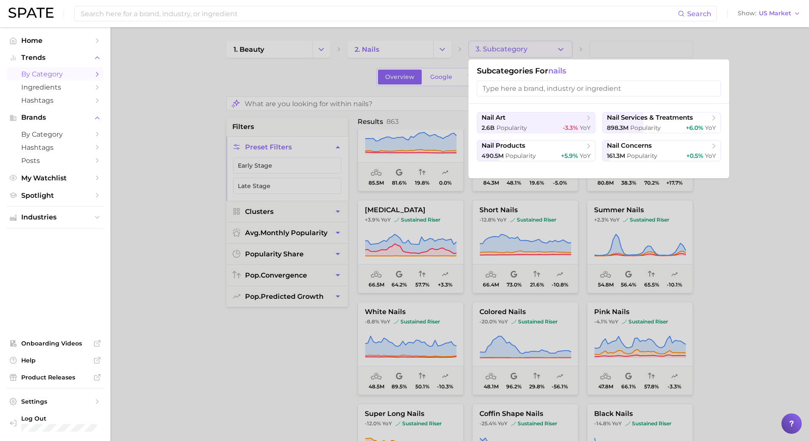
click at [528, 48] on div at bounding box center [404, 220] width 809 height 441
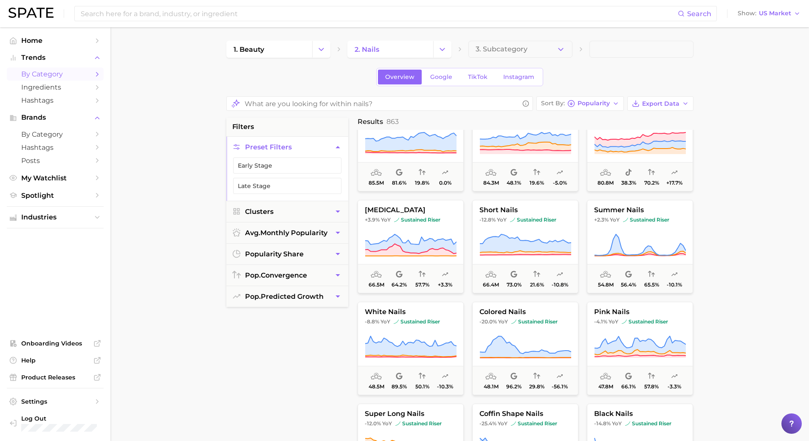
click at [607, 49] on span at bounding box center [641, 49] width 104 height 17
click at [222, 3] on div "Search Show US Market" at bounding box center [404, 13] width 792 height 27
click at [217, 14] on input at bounding box center [379, 13] width 598 height 14
click at [442, 33] on button "Suggest" at bounding box center [443, 35] width 49 height 14
click at [166, 19] on input "artificial nail on toes" at bounding box center [379, 13] width 598 height 14
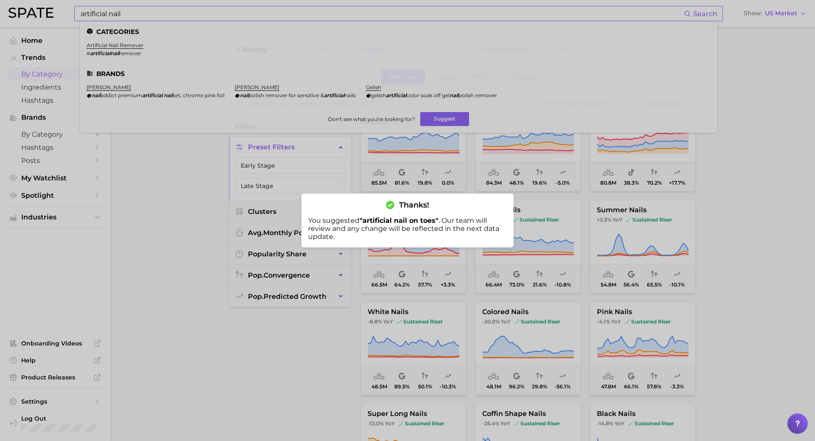
click at [142, 15] on div at bounding box center [407, 220] width 815 height 441
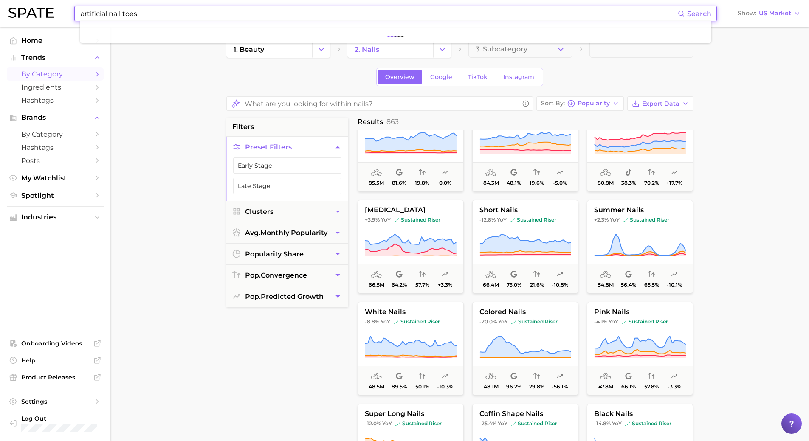
type input "artificial nail toes"
click at [434, 37] on button "Suggest" at bounding box center [440, 35] width 49 height 14
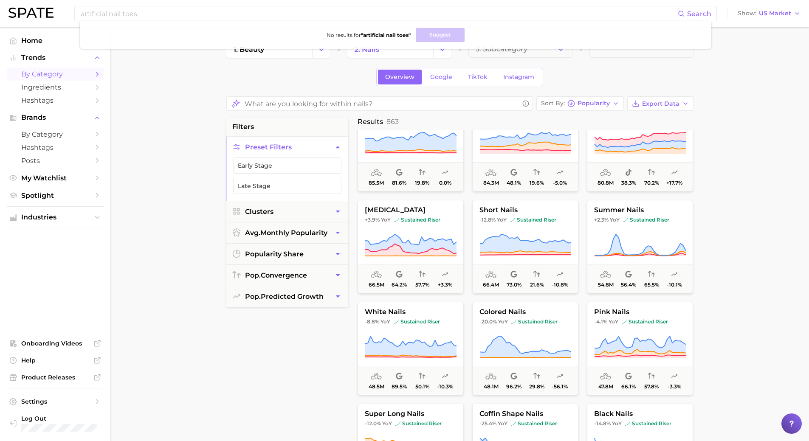
click at [45, 70] on span "by Category" at bounding box center [55, 74] width 68 height 8
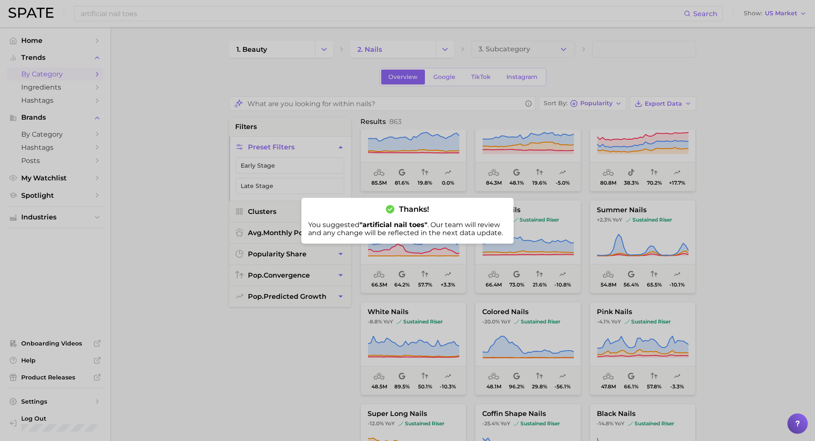
click at [509, 205] on div "Thanks! You suggested " artificial nail toes " . Our team will review and any c…" at bounding box center [407, 221] width 212 height 46
click at [178, 140] on div at bounding box center [407, 220] width 815 height 441
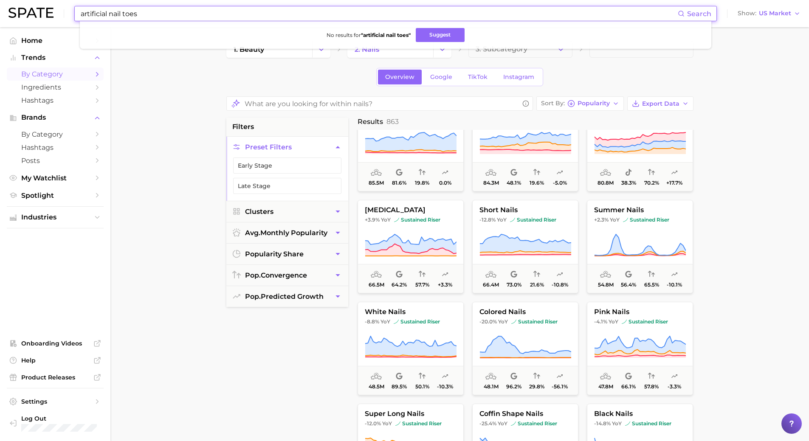
drag, startPoint x: 169, startPoint y: 12, endPoint x: -17, endPoint y: -9, distance: 186.8
click at [0, 0] on html "artificial nail toes Search No results for " artificial nail toes " Suggest Sho…" at bounding box center [404, 220] width 809 height 441
type input "press ons toes"
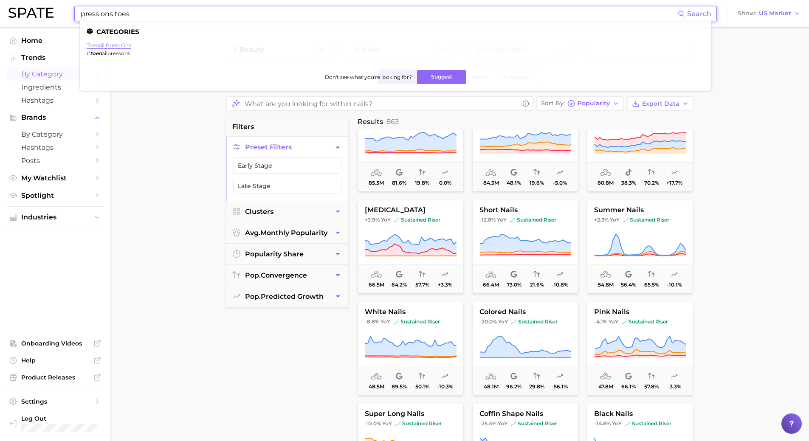
click at [105, 46] on link "toenail press ons" at bounding box center [109, 45] width 45 height 6
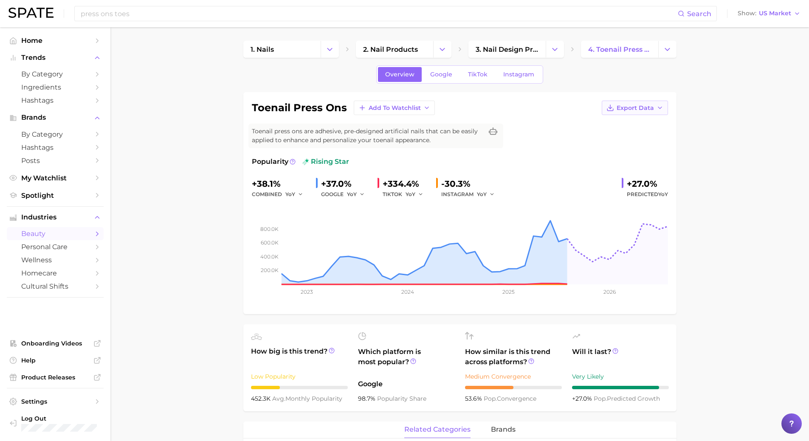
click at [645, 105] on span "Export Data" at bounding box center [634, 107] width 37 height 7
click at [606, 124] on span "Time Series CSV" at bounding box center [614, 123] width 50 height 7
click at [451, 78] on span "Google" at bounding box center [441, 74] width 22 height 7
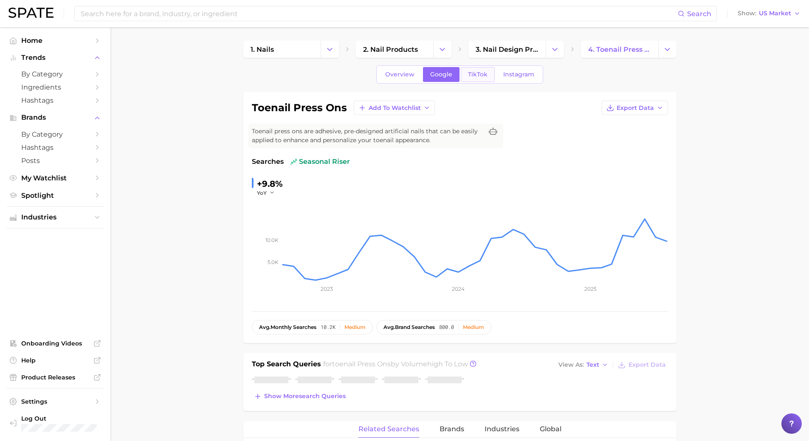
click at [478, 73] on span "TikTok" at bounding box center [478, 74] width 20 height 7
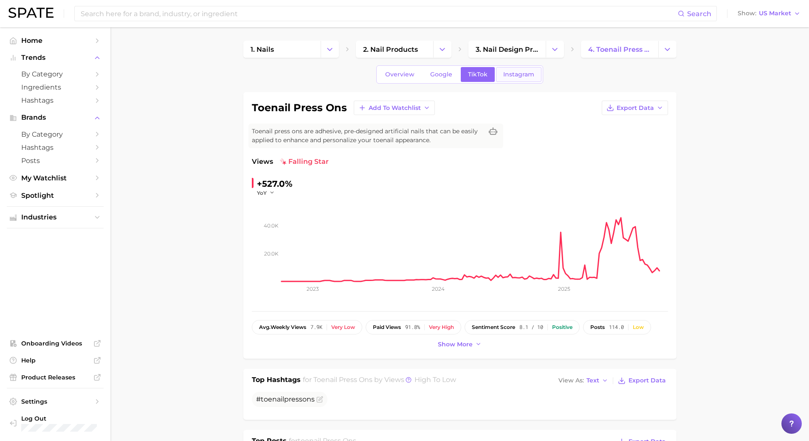
click at [519, 73] on span "Instagram" at bounding box center [518, 74] width 31 height 7
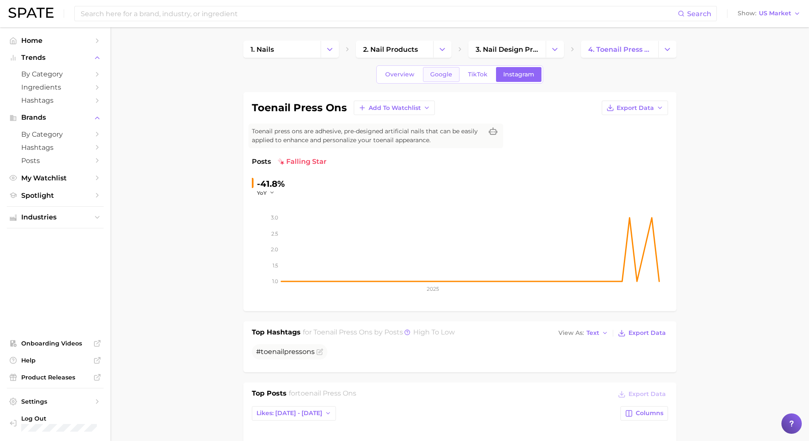
click at [455, 78] on link "Google" at bounding box center [441, 74] width 37 height 15
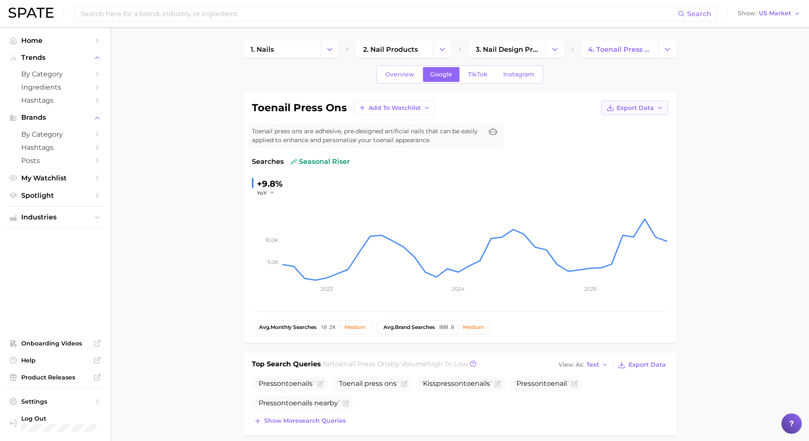
click at [642, 109] on span "Export Data" at bounding box center [634, 107] width 37 height 7
click at [608, 121] on span "Time Series CSV" at bounding box center [614, 123] width 50 height 7
click at [617, 104] on span "Export Data" at bounding box center [634, 107] width 37 height 7
click at [610, 126] on span "Time Series CSV" at bounding box center [614, 123] width 50 height 7
click at [479, 71] on span "TikTok" at bounding box center [478, 74] width 20 height 7
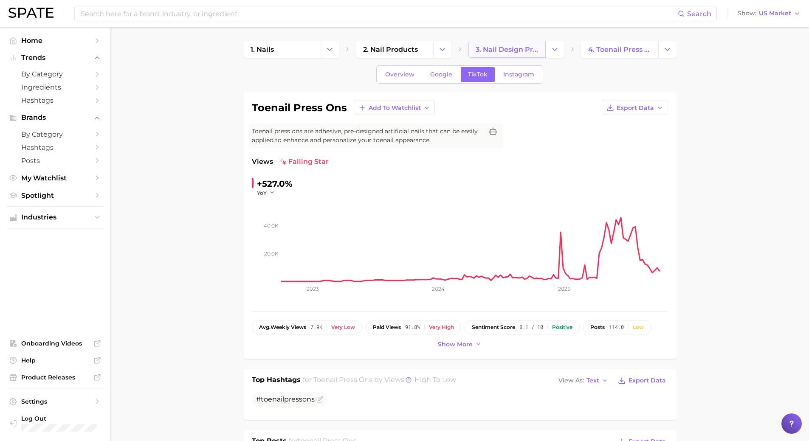
click at [507, 51] on span "3. nail design products" at bounding box center [507, 49] width 63 height 8
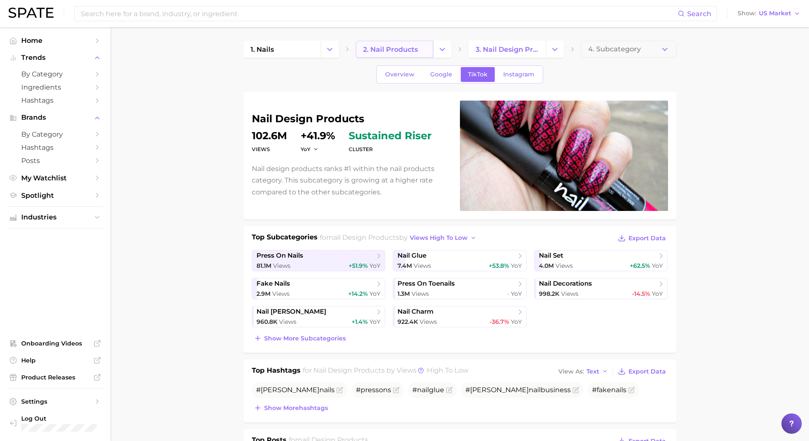
click at [424, 54] on link "2. nail products" at bounding box center [394, 49] width 77 height 17
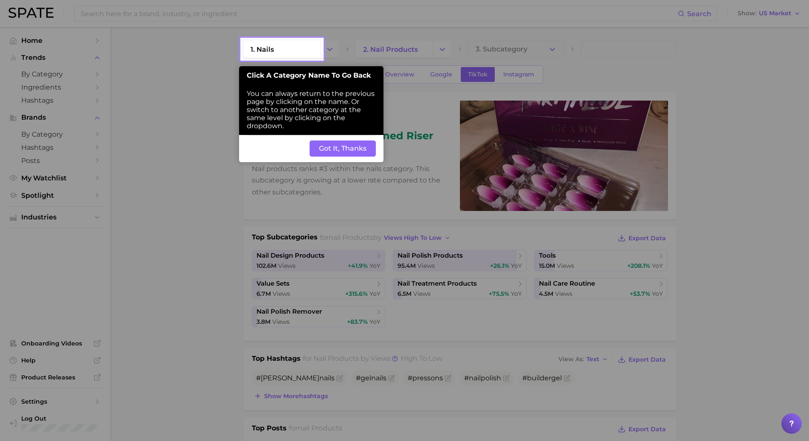
click at [285, 92] on span "You can always return to the previous page by clicking on the name. Or switch t…" at bounding box center [311, 110] width 128 height 40
click at [334, 149] on button "Got It, Thanks" at bounding box center [343, 149] width 66 height 16
